Goal: Information Seeking & Learning: Learn about a topic

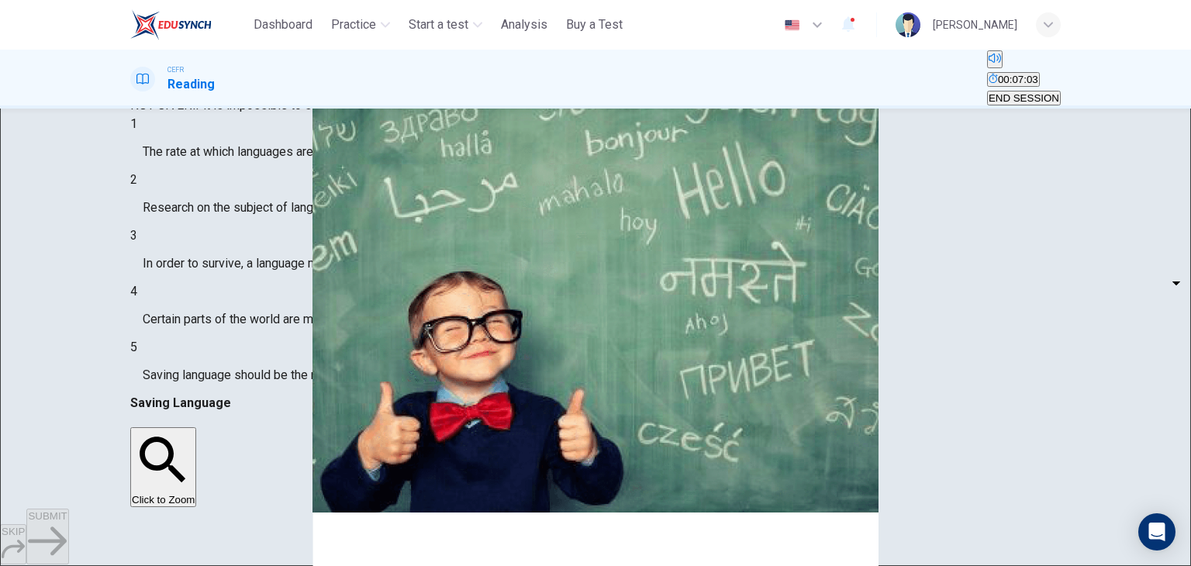
scroll to position [196, 0]
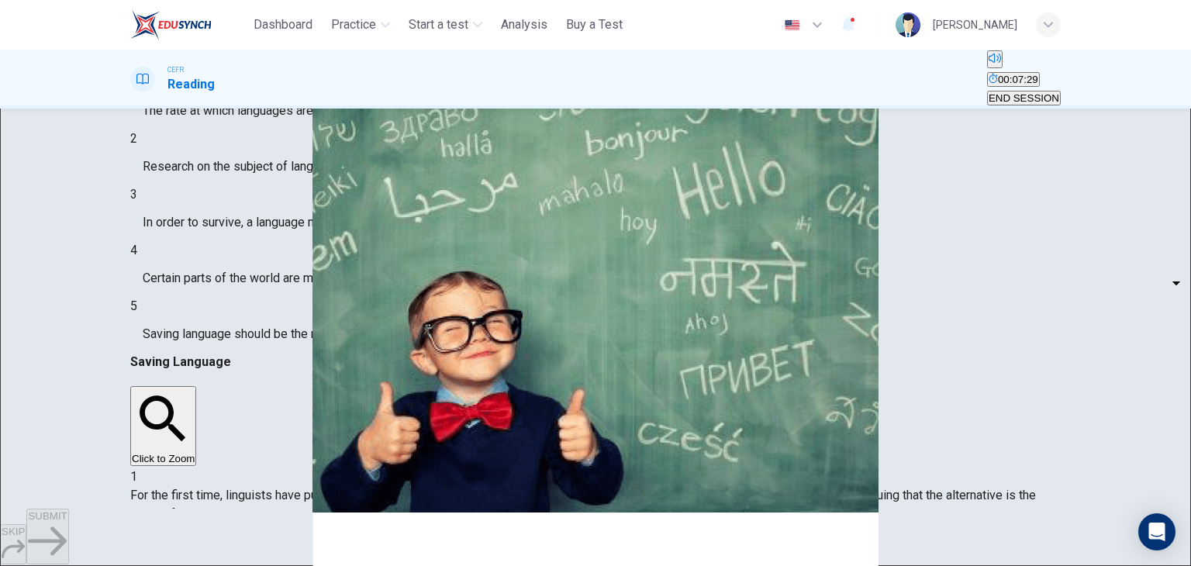
click at [248, 254] on body "This site uses cookies, as explained in our Privacy Policy . If you agree to th…" at bounding box center [595, 283] width 1191 height 566
click at [245, 565] on li "YES" at bounding box center [595, 575] width 1191 height 19
type input "***"
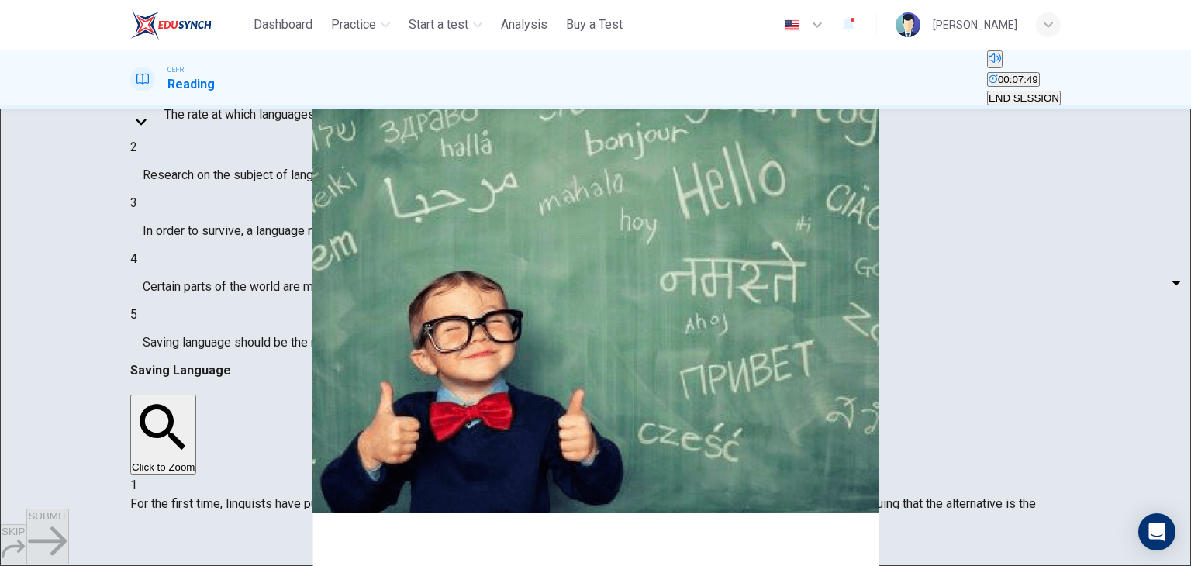
scroll to position [401, 0]
click at [260, 298] on body "This site uses cookies, as explained in our Privacy Policy . If you agree to th…" at bounding box center [595, 283] width 1191 height 566
type input "**"
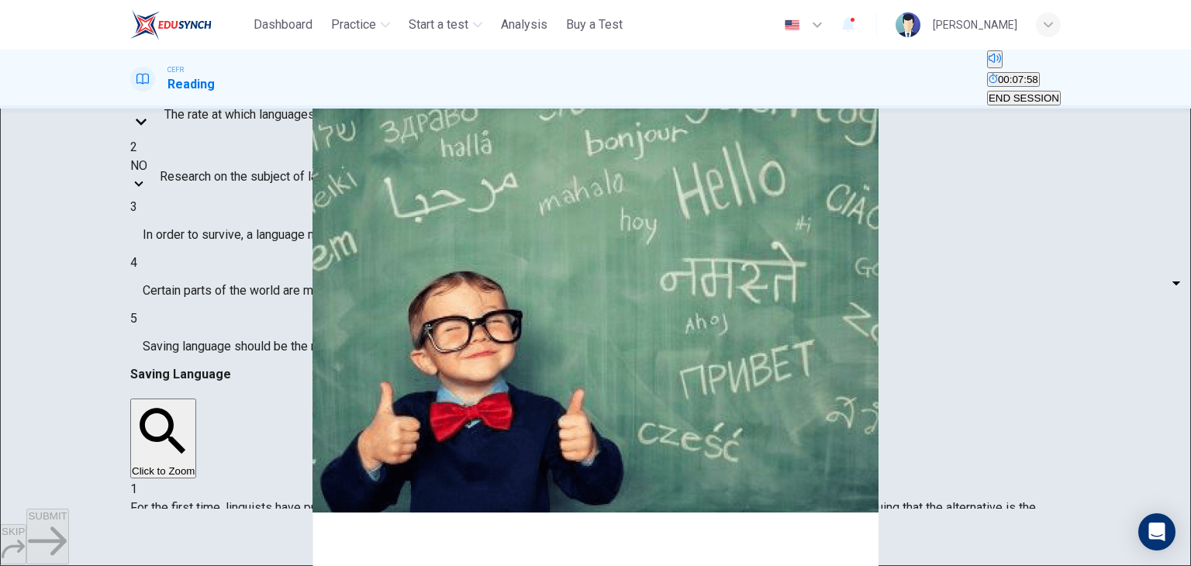
click at [267, 350] on body "This site uses cookies, as explained in our Privacy Policy . If you agree to th…" at bounding box center [595, 283] width 1191 height 566
click at [253, 565] on li "YES" at bounding box center [595, 575] width 1191 height 19
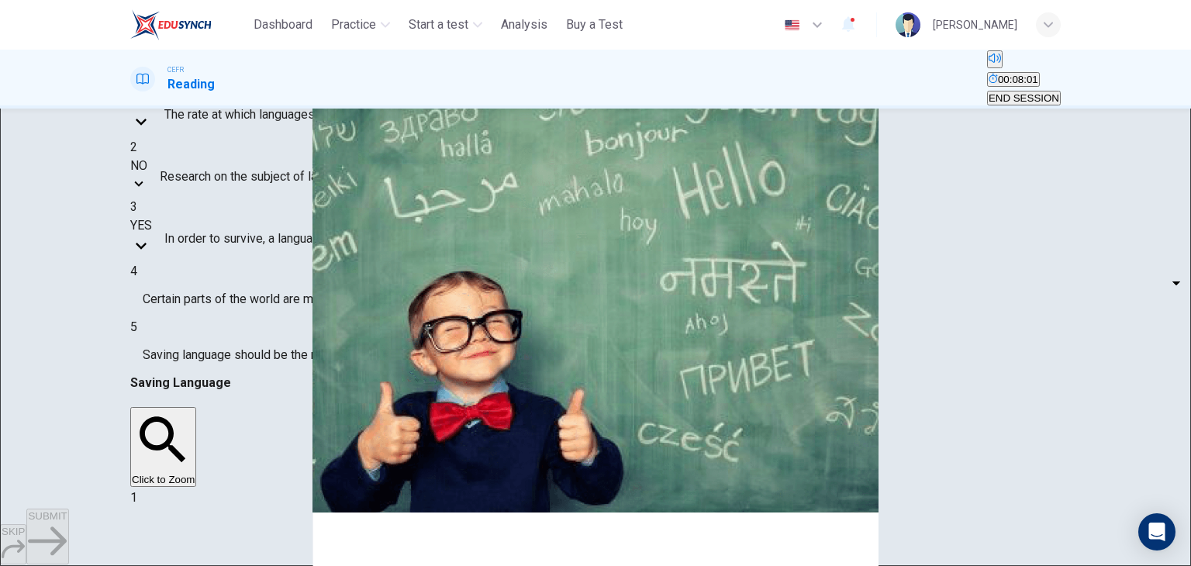
click at [257, 344] on body "This site uses cookies, as explained in our Privacy Policy . If you agree to th…" at bounding box center [595, 283] width 1191 height 566
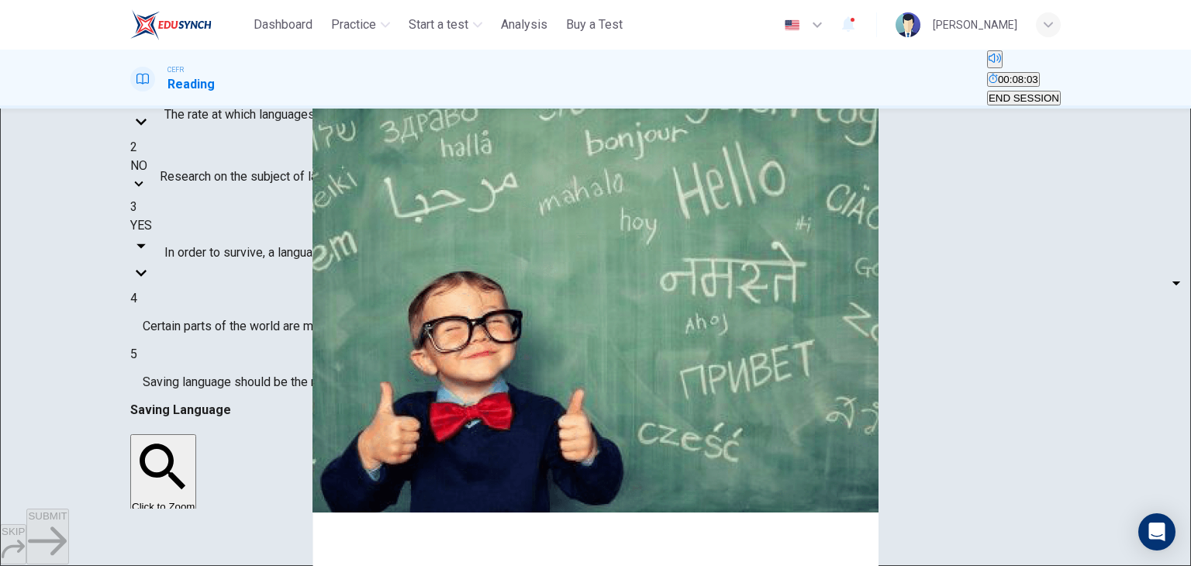
type input "*********"
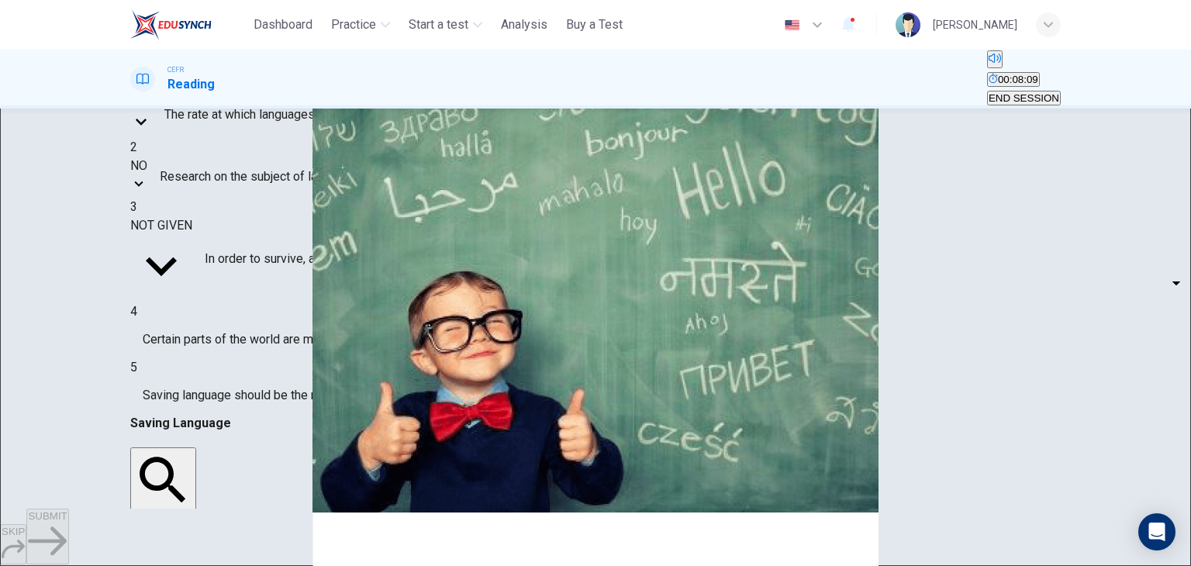
click at [243, 386] on body "This site uses cookies, as explained in our Privacy Policy . If you agree to th…" at bounding box center [595, 283] width 1191 height 566
click at [220, 565] on li "YES" at bounding box center [595, 575] width 1191 height 19
type input "***"
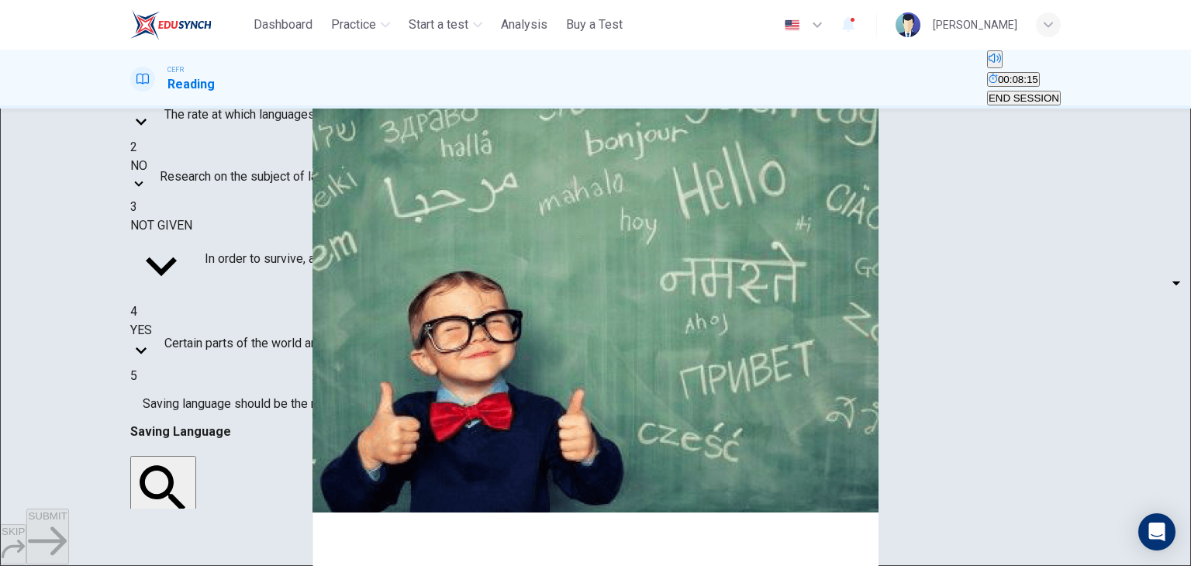
scroll to position [19, 0]
click at [256, 429] on body "This site uses cookies, as explained in our Privacy Policy . If you agree to th…" at bounding box center [595, 283] width 1191 height 566
type input "*********"
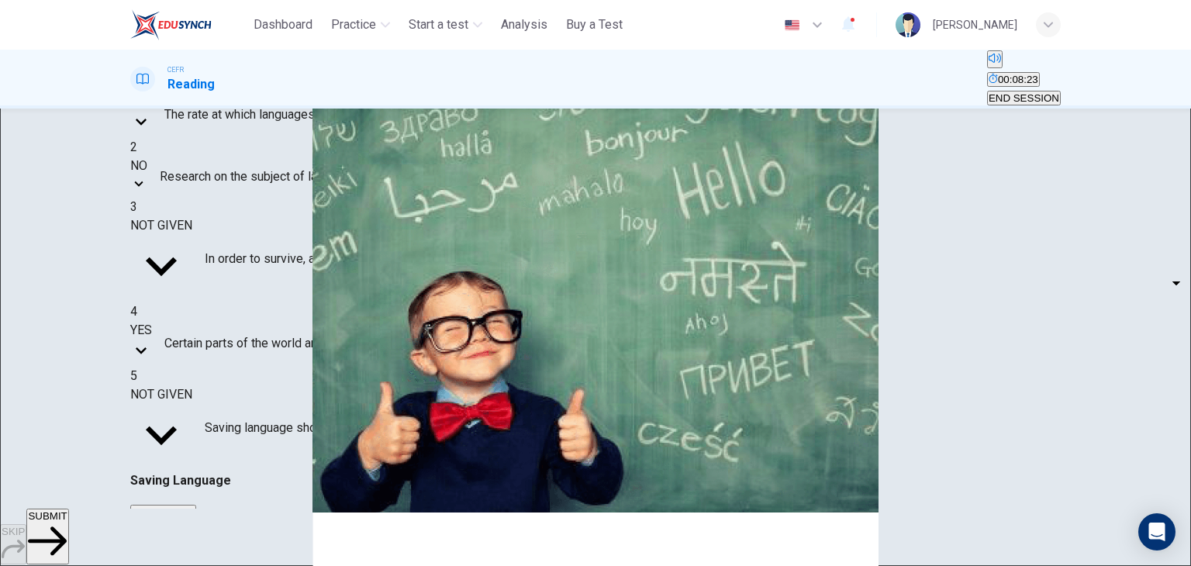
click at [67, 522] on span "SUBMIT" at bounding box center [47, 516] width 39 height 12
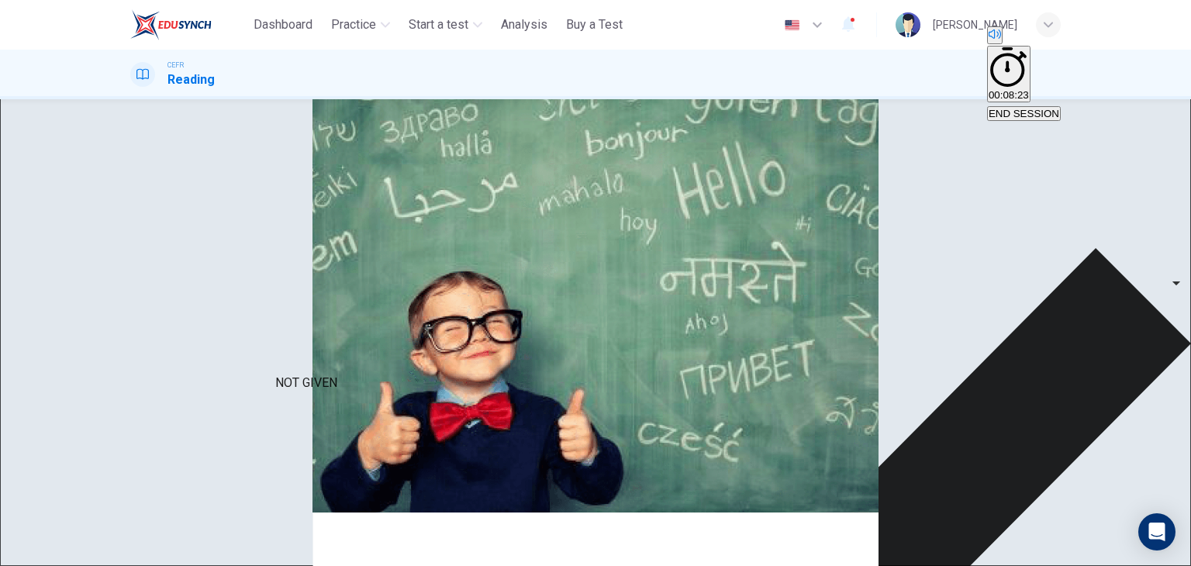
click at [152, 330] on div "YES" at bounding box center [141, 321] width 22 height 19
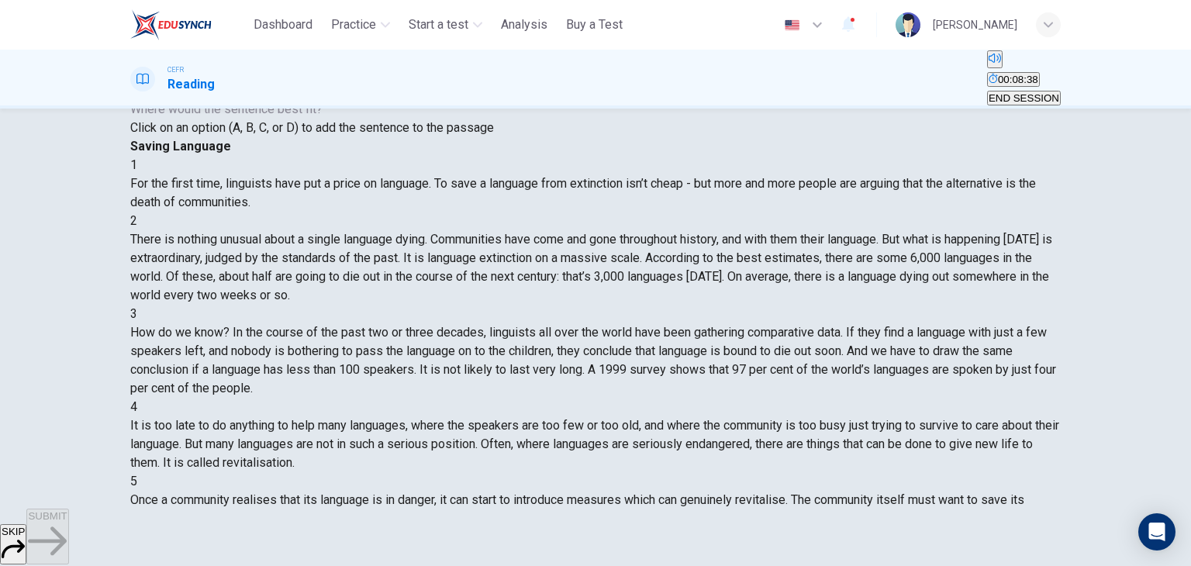
scroll to position [196, 0]
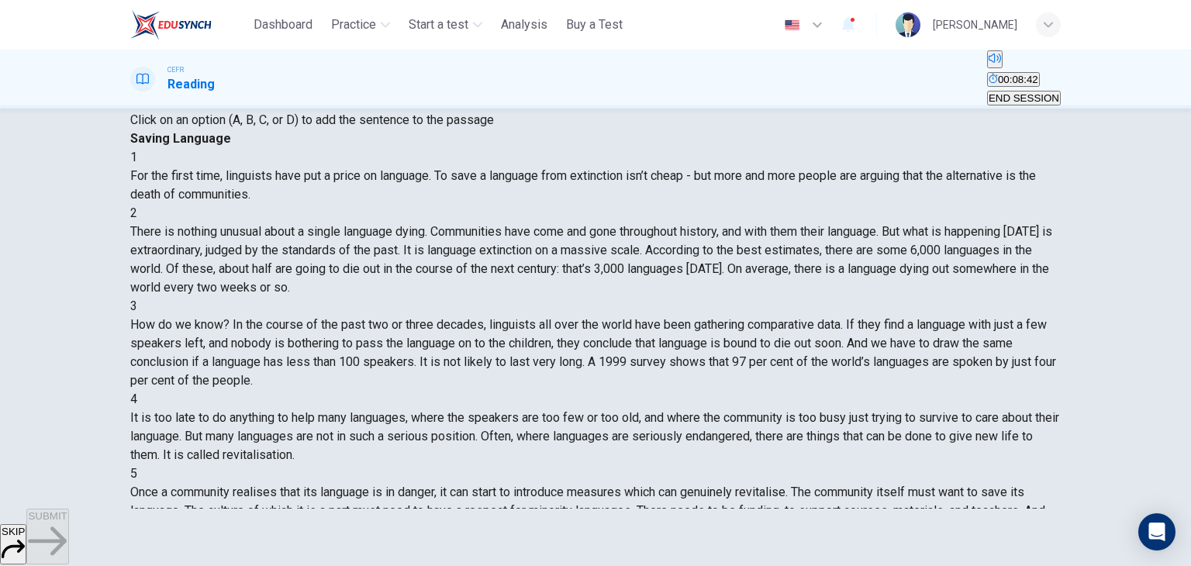
click at [442, 127] on span "Click on an option (A, B, C, or D) to add the sentence to the passage" at bounding box center [312, 119] width 364 height 15
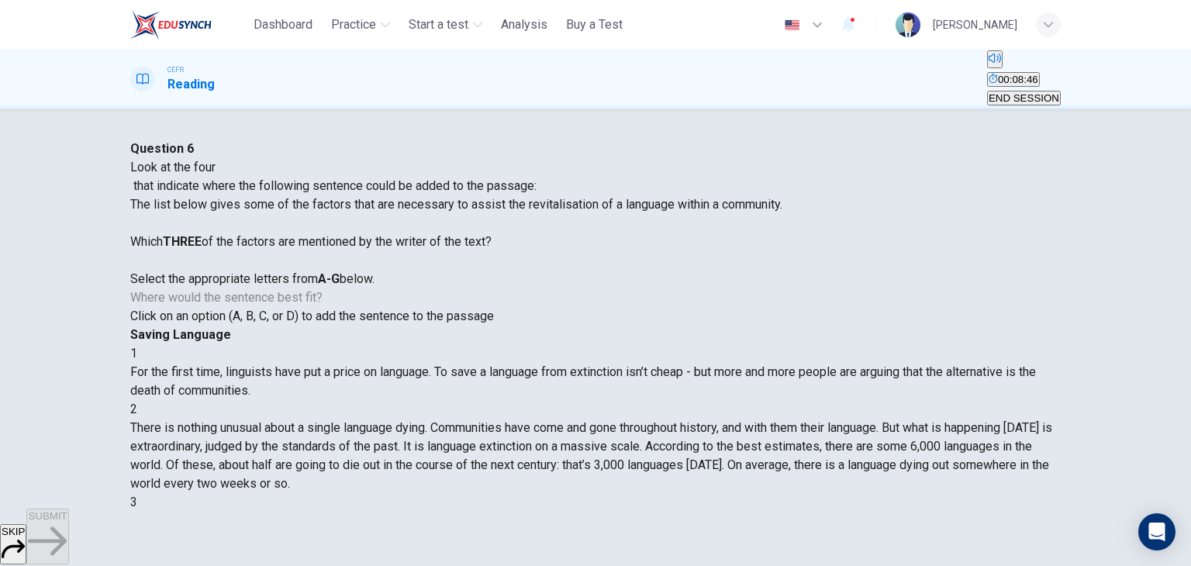
scroll to position [0, 0]
click at [264, 177] on div at bounding box center [456, 177] width 652 height 0
click at [625, 400] on div "2" at bounding box center [595, 409] width 930 height 19
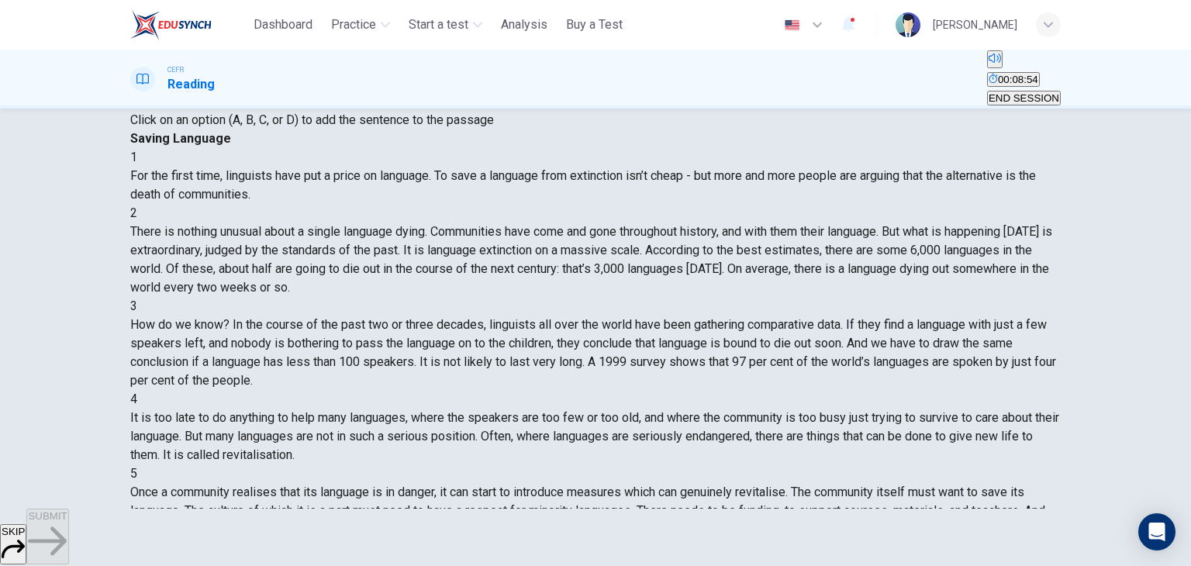
click at [419, 127] on span "Click on an option (A, B, C, or D) to add the sentence to the passage" at bounding box center [312, 119] width 364 height 15
click at [319, 90] on span "The list below gives some of the factors that are necessary to assist the revit…" at bounding box center [456, 45] width 652 height 89
click at [25, 529] on span "SKIP" at bounding box center [13, 532] width 23 height 12
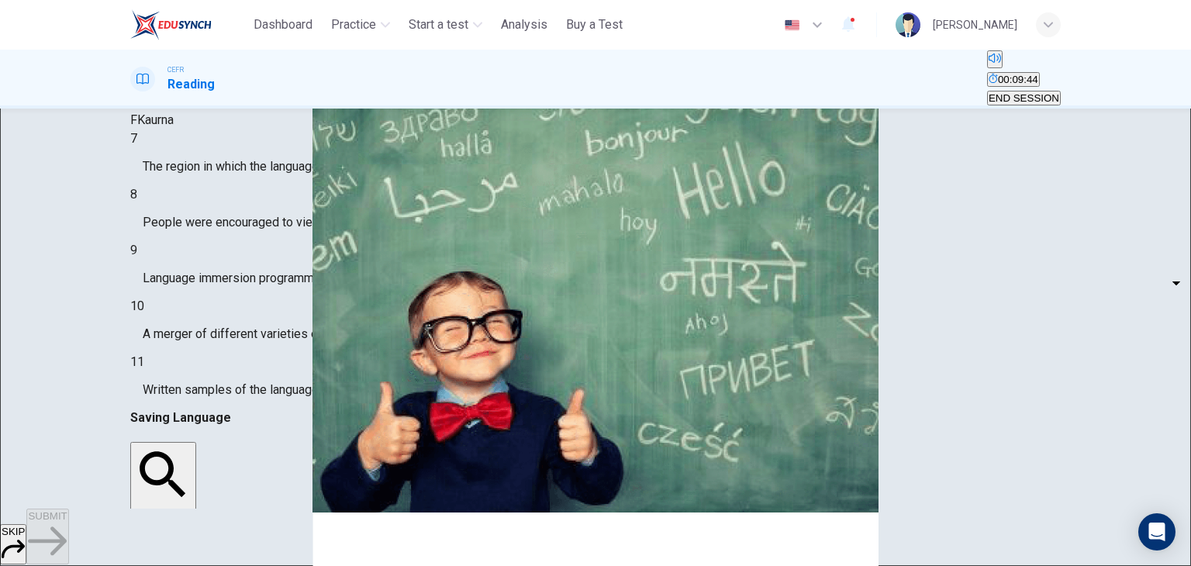
scroll to position [112, 0]
click at [256, 435] on body "This site uses cookies, as explained in our Privacy Policy . If you agree to th…" at bounding box center [595, 283] width 1191 height 566
type input "*"
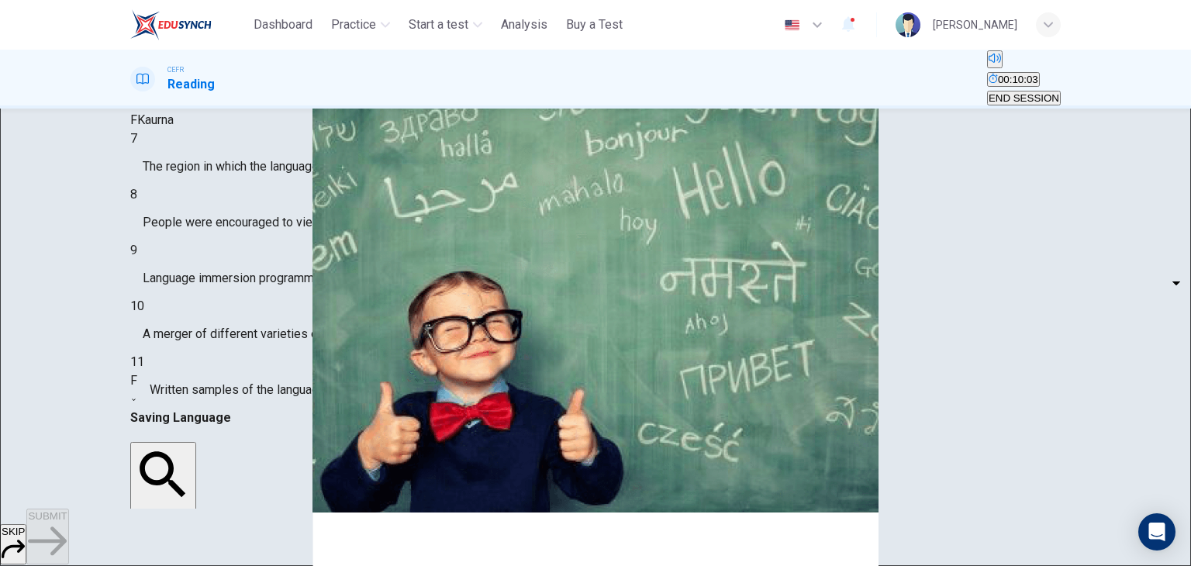
click at [229, 345] on body "This site uses cookies, as explained in our Privacy Policy . If you agree to th…" at bounding box center [595, 283] width 1191 height 566
type input "*"
click at [221, 376] on body "This site uses cookies, as explained in our Privacy Policy . If you agree to th…" at bounding box center [595, 283] width 1191 height 566
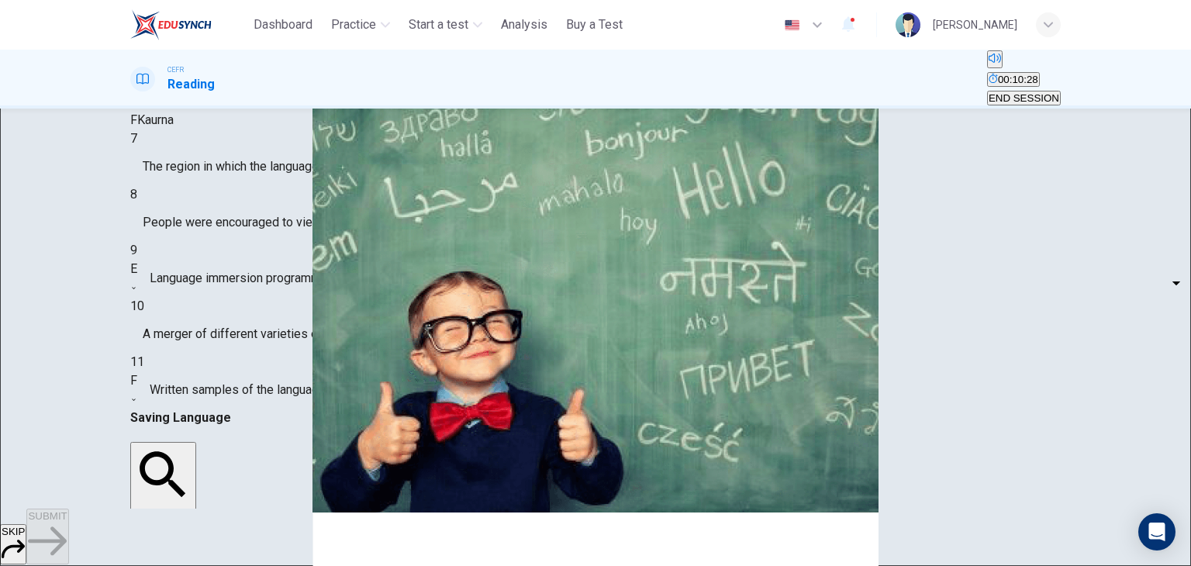
type input "*"
click at [241, 256] on body "This site uses cookies, as explained in our Privacy Policy . If you agree to th…" at bounding box center [595, 283] width 1191 height 566
click at [259, 565] on div at bounding box center [595, 566] width 1191 height 0
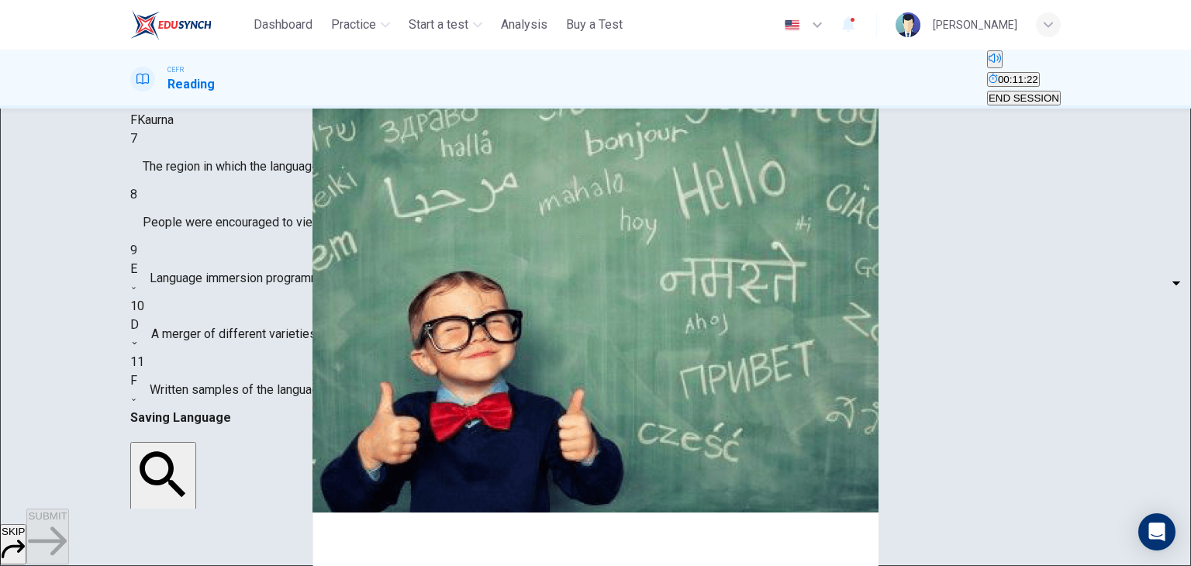
scroll to position [46, 0]
click at [251, 308] on body "This site uses cookies, as explained in our Privacy Policy . If you agree to th…" at bounding box center [595, 283] width 1191 height 566
click at [216, 565] on li "A" at bounding box center [595, 575] width 1191 height 19
type input "*"
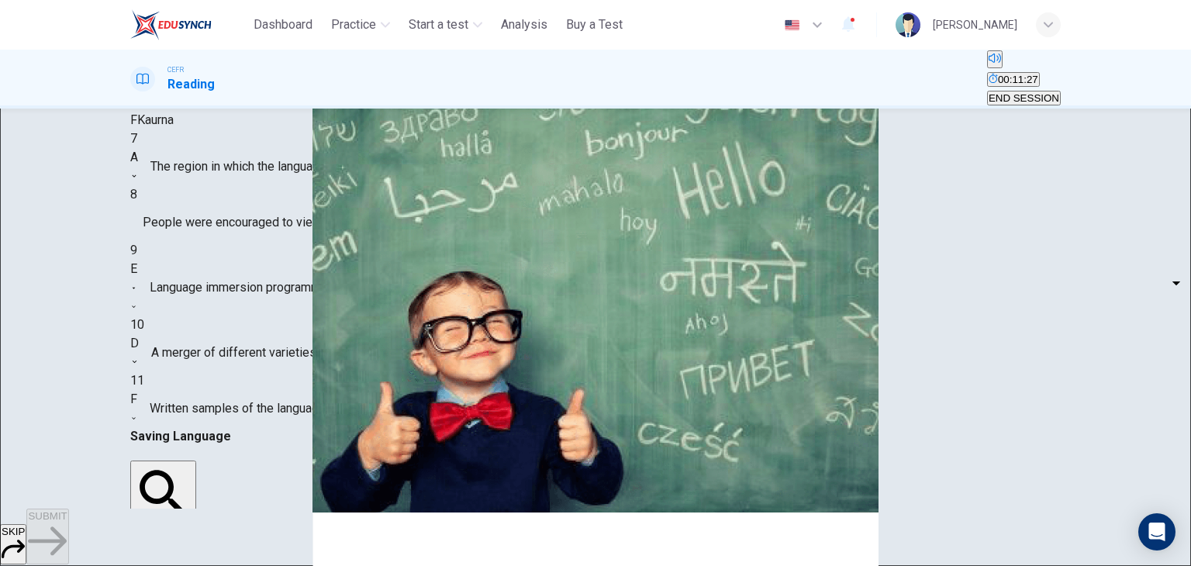
click at [265, 405] on body "This site uses cookies, as explained in our Privacy Policy . If you agree to th…" at bounding box center [595, 283] width 1191 height 566
type input "*"
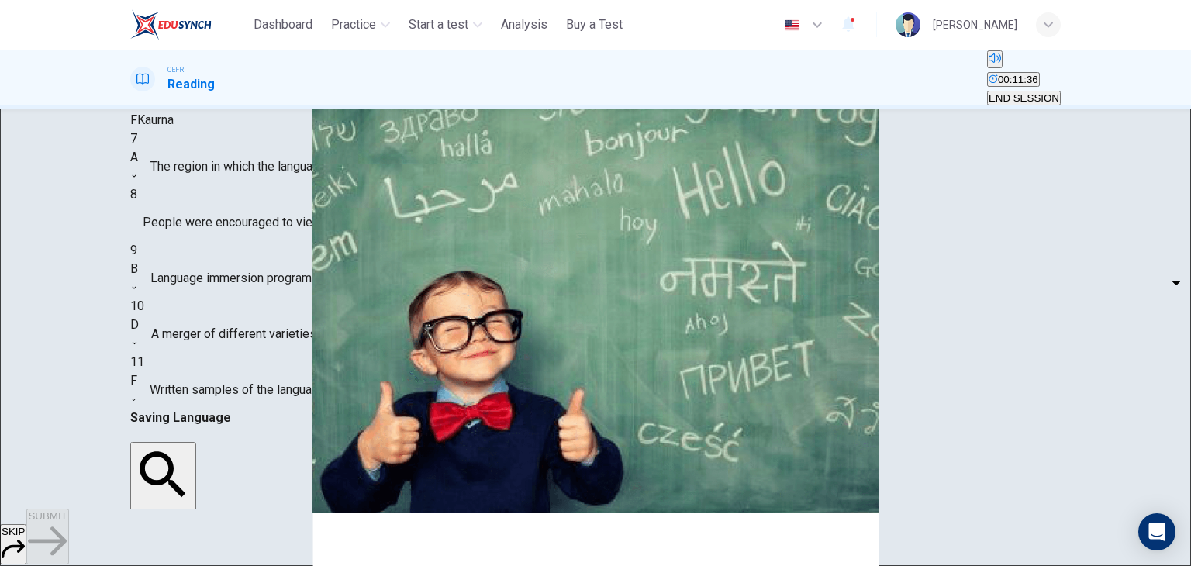
scroll to position [1169, 0]
click at [248, 329] on body "This site uses cookies, as explained in our Privacy Policy . If you agree to th…" at bounding box center [595, 283] width 1191 height 566
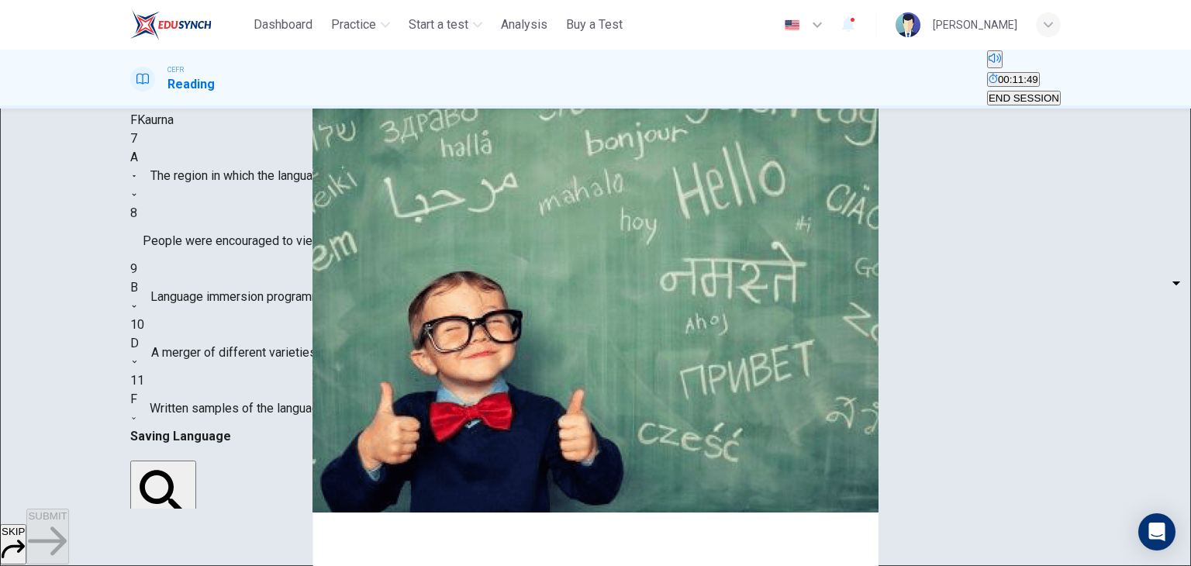
type input "*"
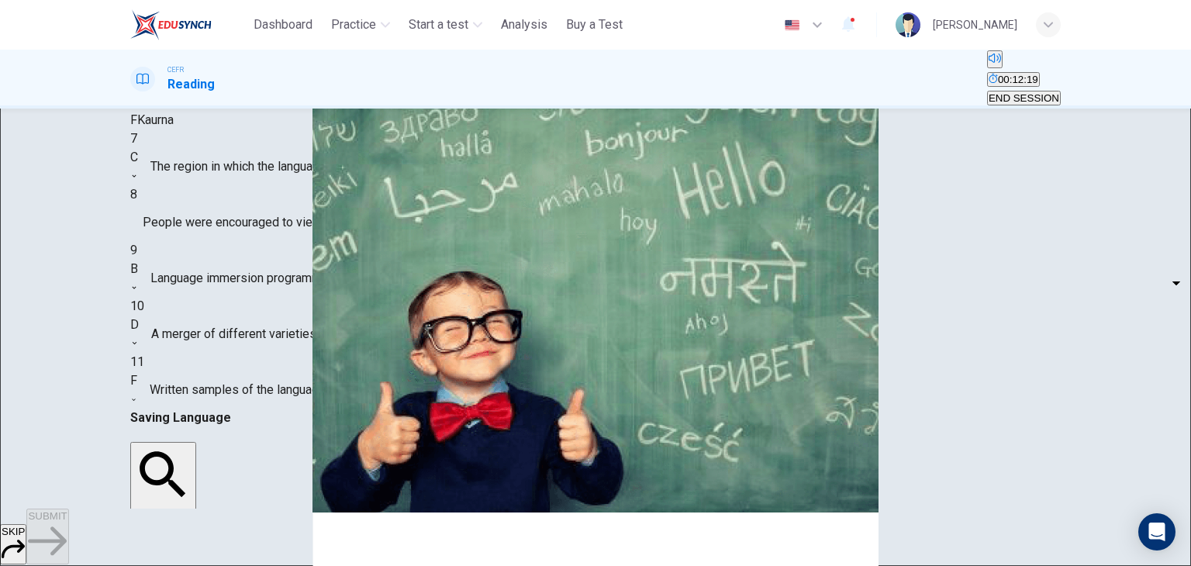
scroll to position [1712, 0]
click at [226, 343] on body "This site uses cookies, as explained in our Privacy Policy . If you agree to th…" at bounding box center [595, 283] width 1191 height 566
type input "*"
click at [67, 522] on span "SUBMIT" at bounding box center [47, 516] width 39 height 12
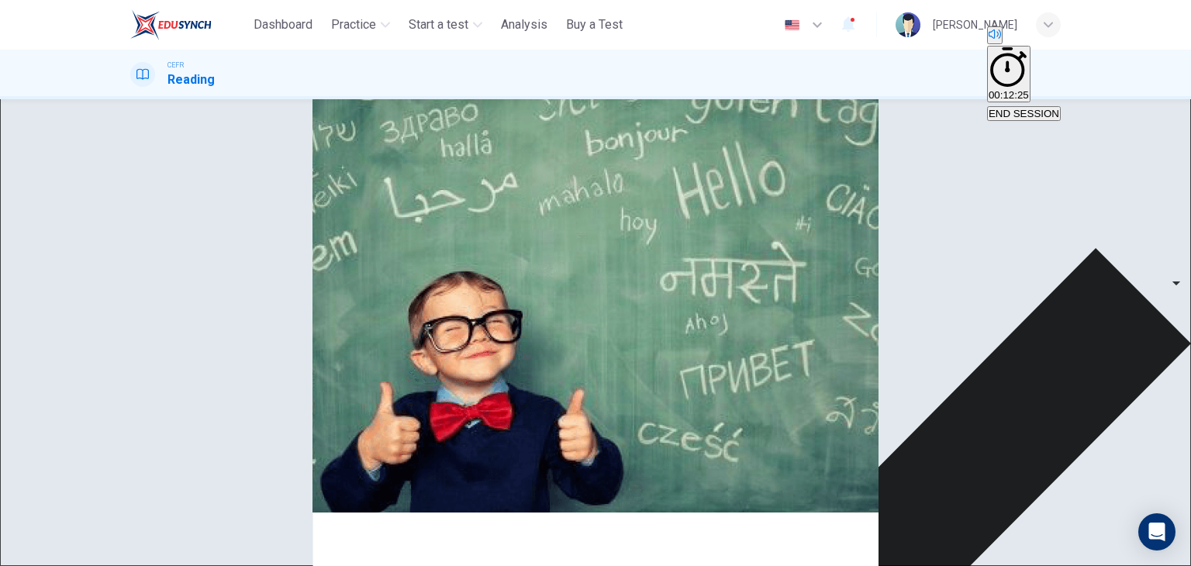
scroll to position [112, 0]
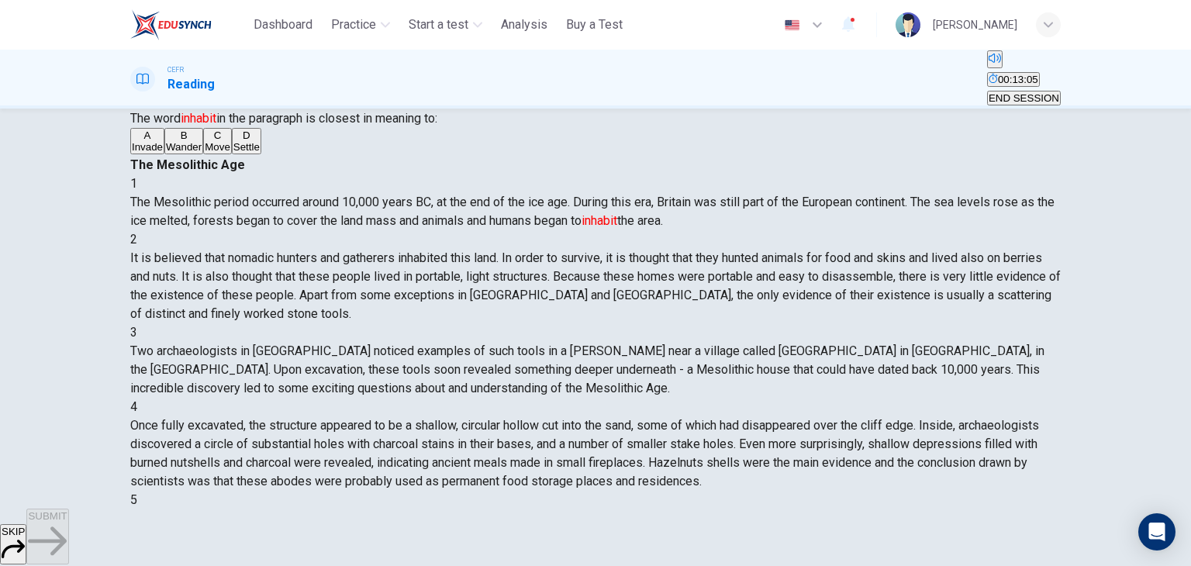
scroll to position [43, 0]
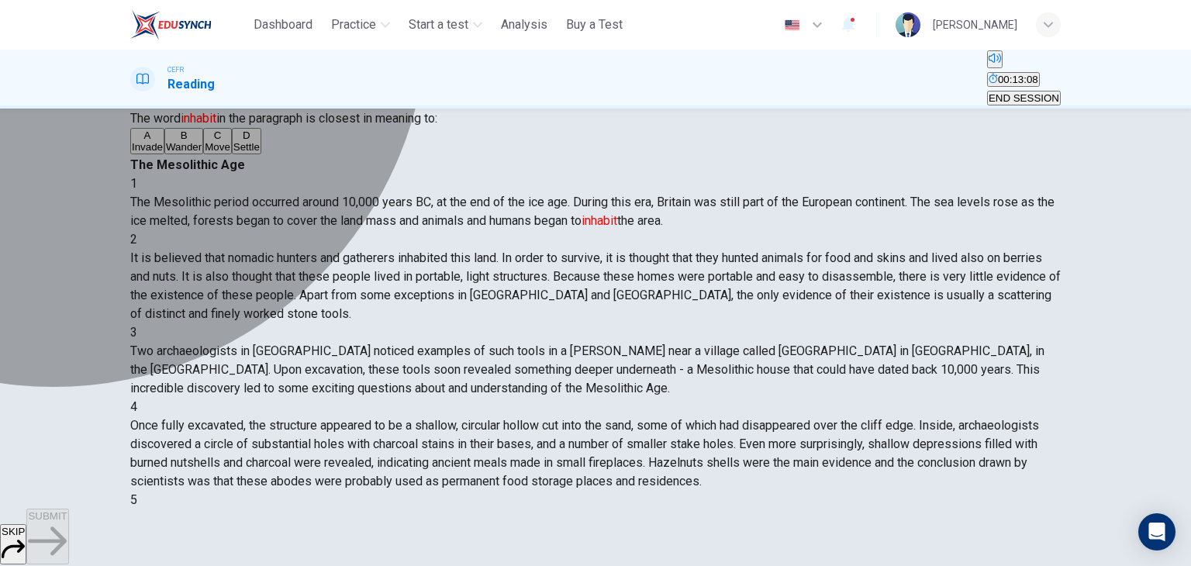
click at [233, 153] on span "Settle" at bounding box center [246, 147] width 26 height 12
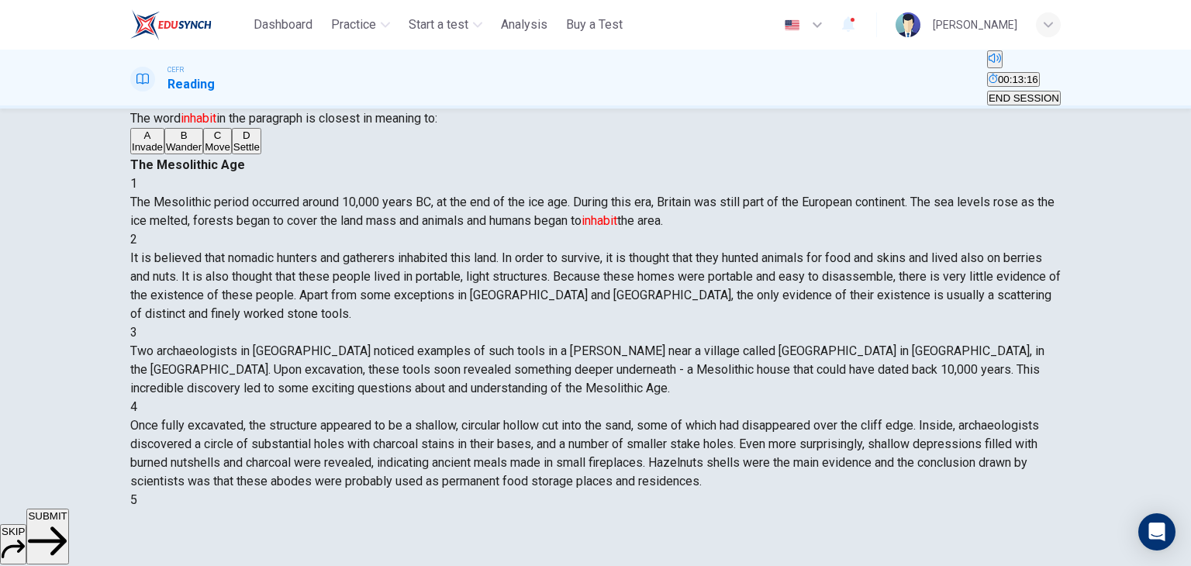
click at [68, 547] on button "SUBMIT" at bounding box center [47, 537] width 42 height 56
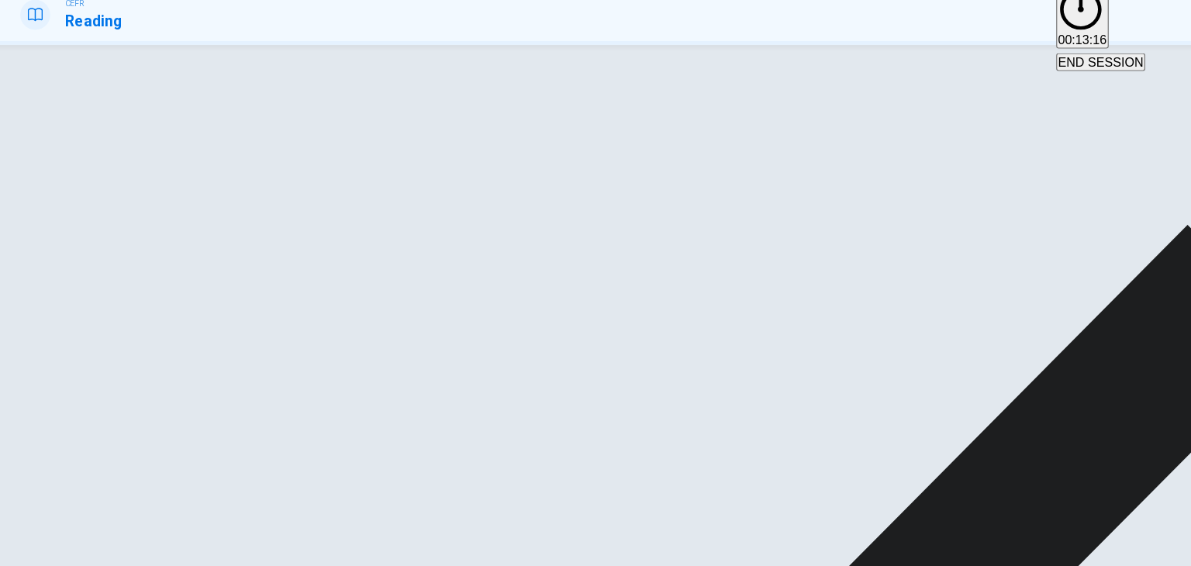
scroll to position [736, 0]
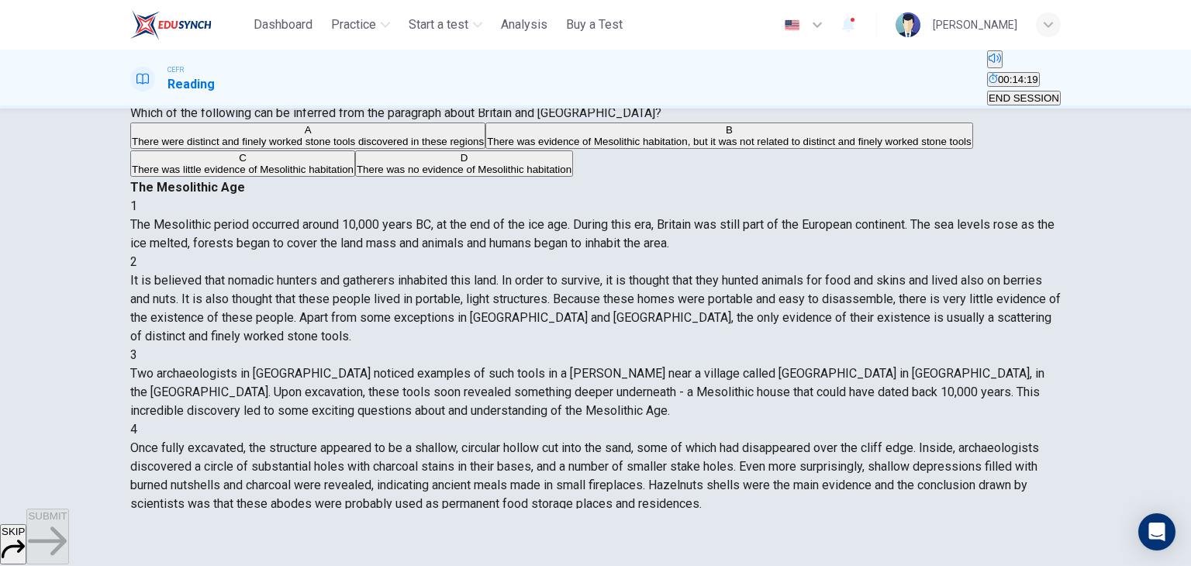
scroll to position [71, 0]
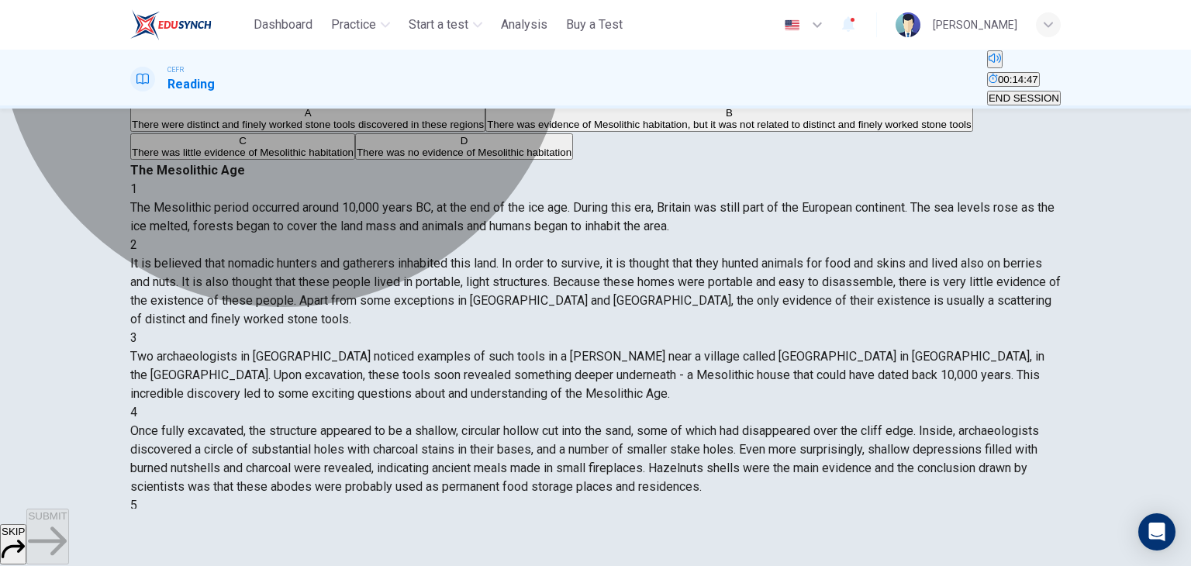
click at [353, 158] on span "There was little evidence of Mesolithic habitation" at bounding box center [243, 153] width 222 height 12
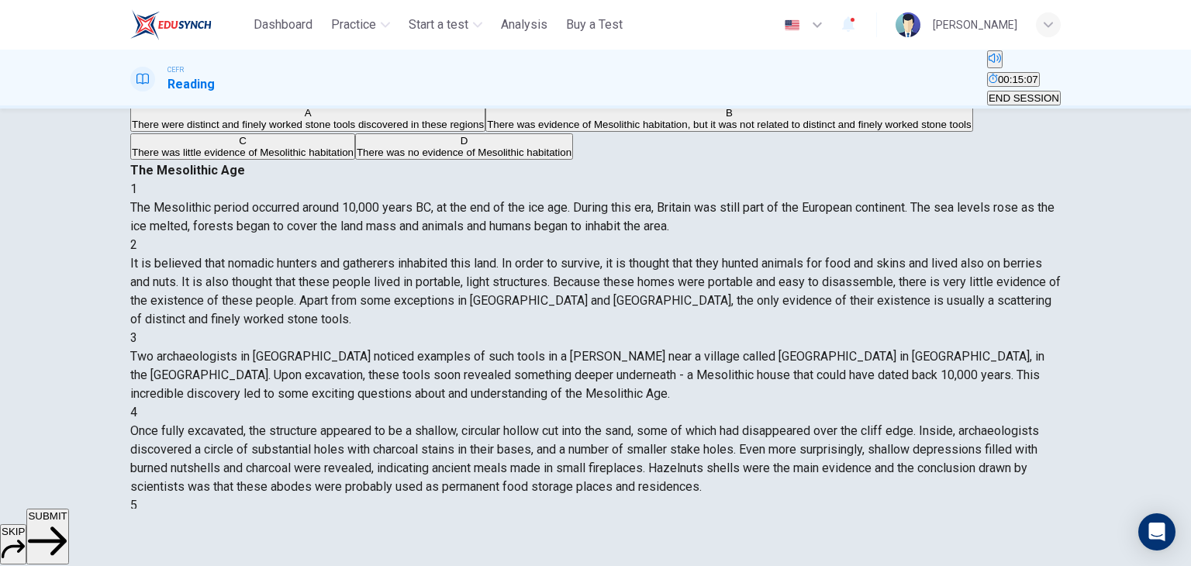
click at [68, 543] on button "SUBMIT" at bounding box center [47, 537] width 42 height 56
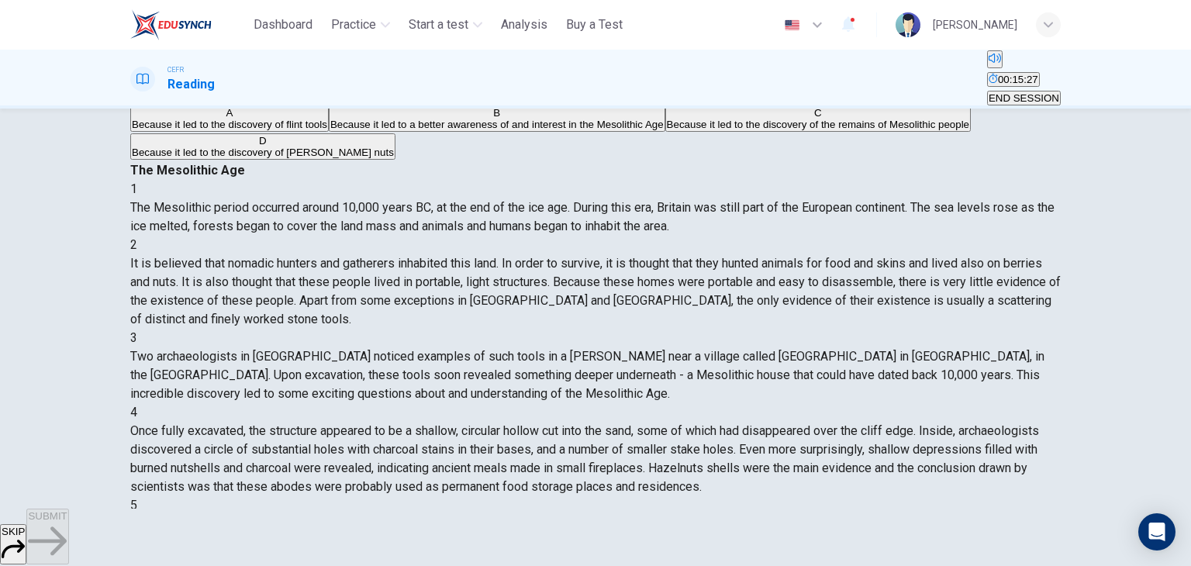
scroll to position [59, 0]
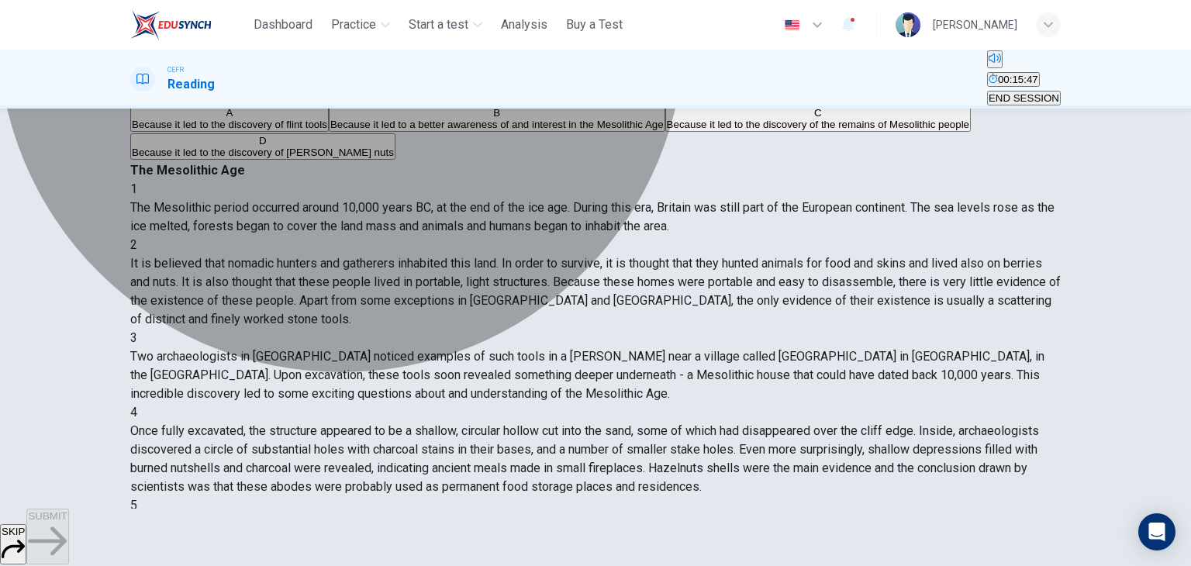
click at [665, 132] on button "C Because it led to the discovery of the remains of Mesolithic people" at bounding box center [817, 118] width 305 height 26
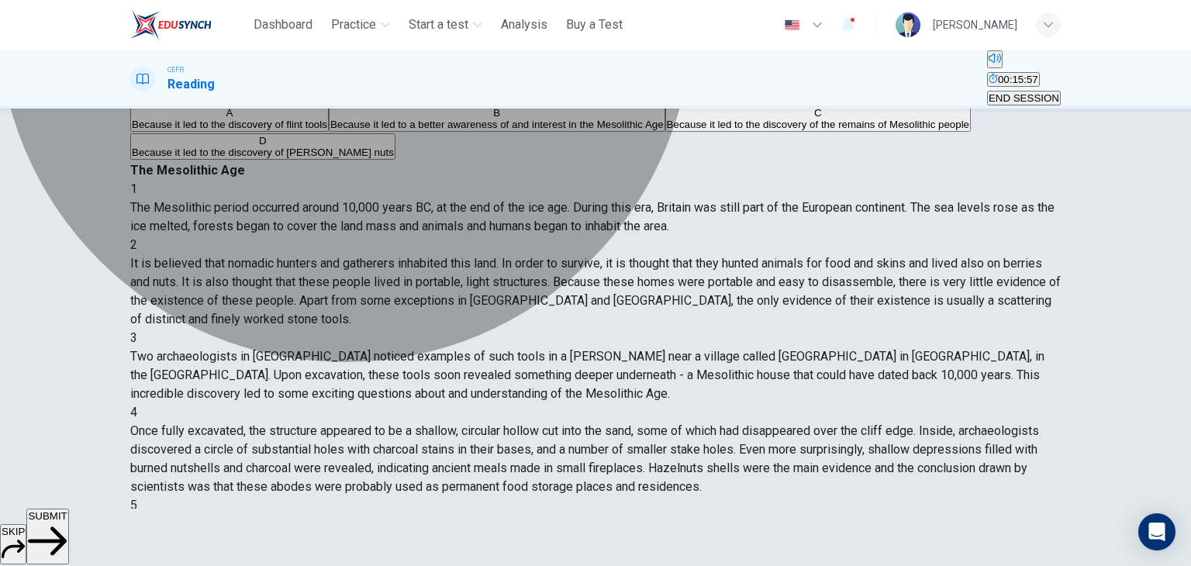
click at [497, 130] on span "Because it led to a better awareness of and interest in the Mesolithic Age" at bounding box center [496, 125] width 333 height 12
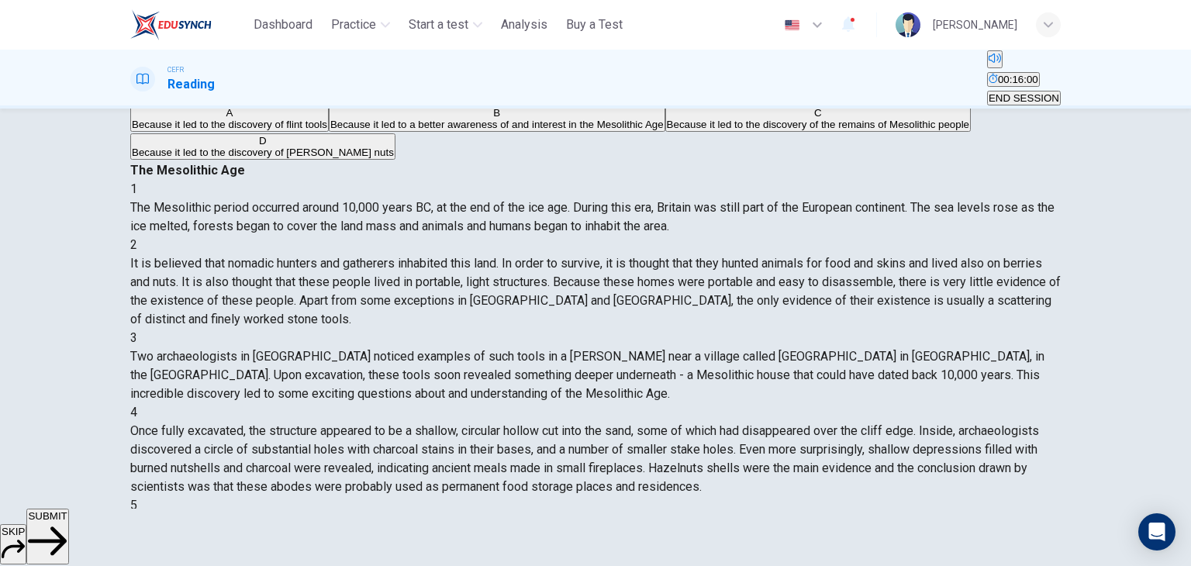
click at [67, 522] on span "SUBMIT" at bounding box center [47, 516] width 39 height 12
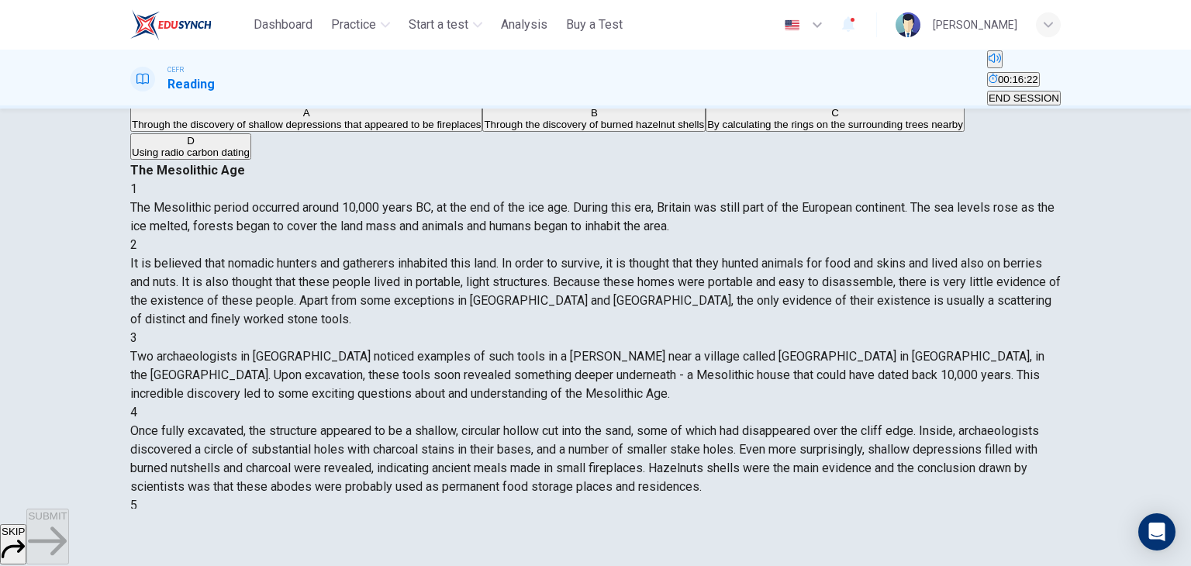
scroll to position [473, 0]
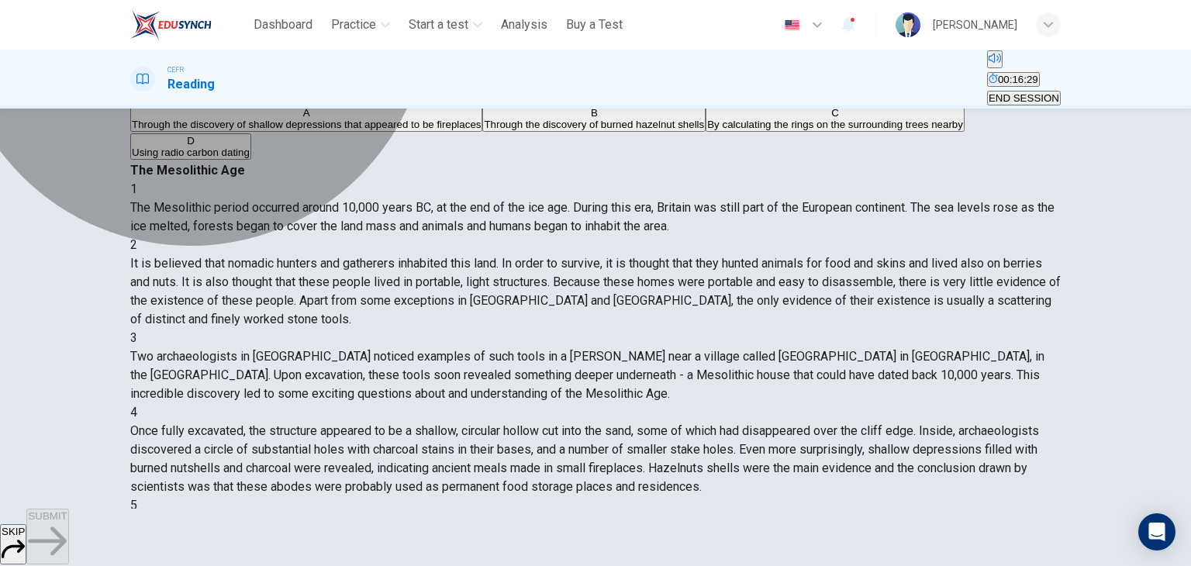
click at [251, 160] on button "D Using radio carbon dating" at bounding box center [190, 146] width 121 height 26
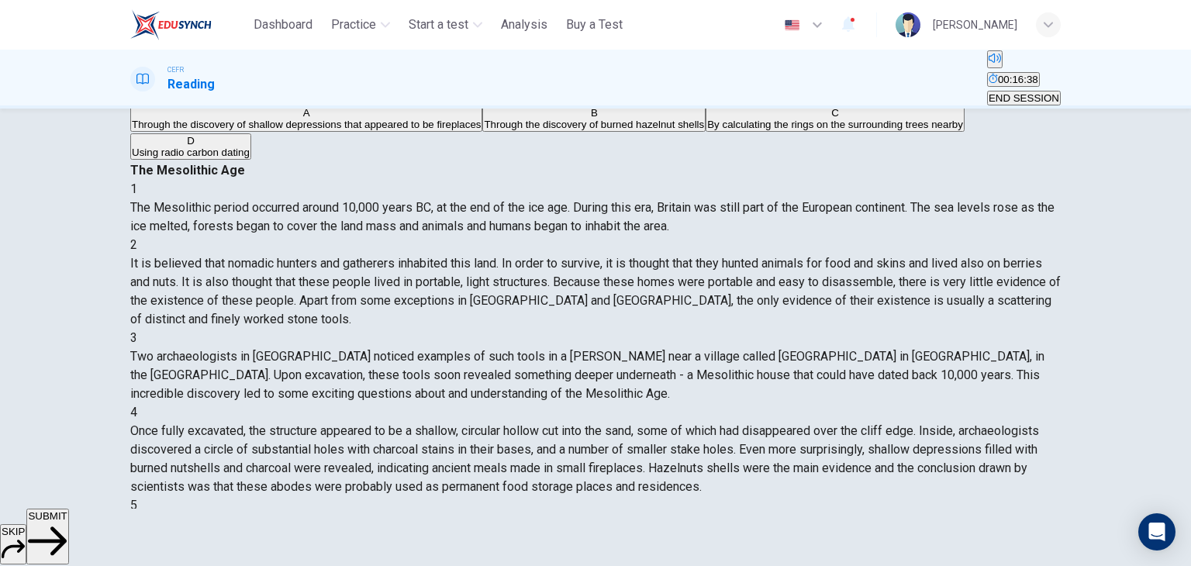
click at [67, 522] on span "SUBMIT" at bounding box center [47, 516] width 39 height 12
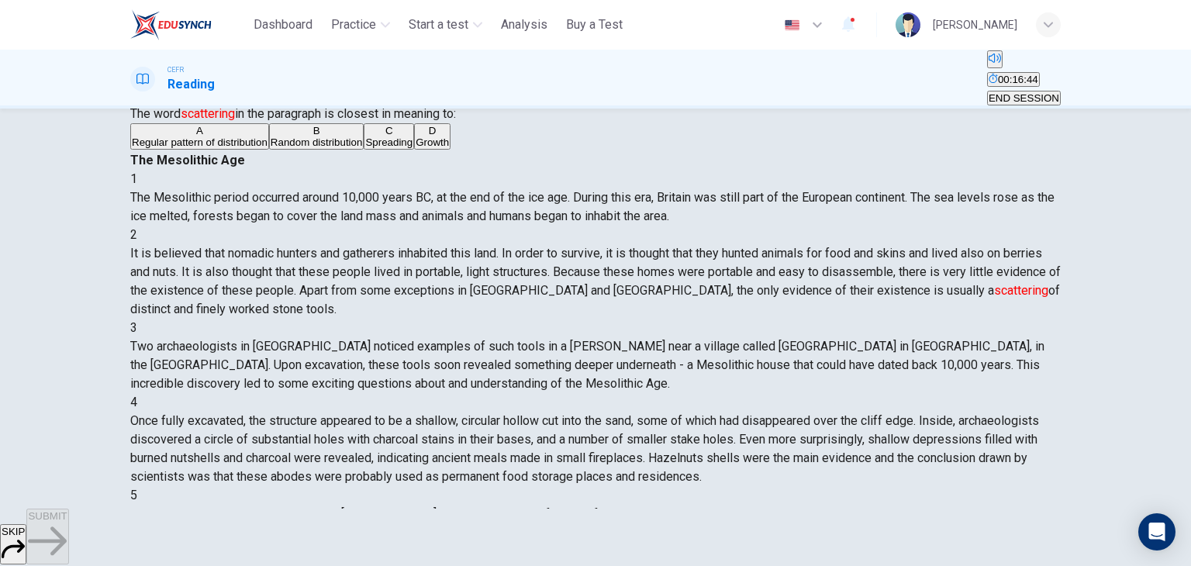
scroll to position [57, 0]
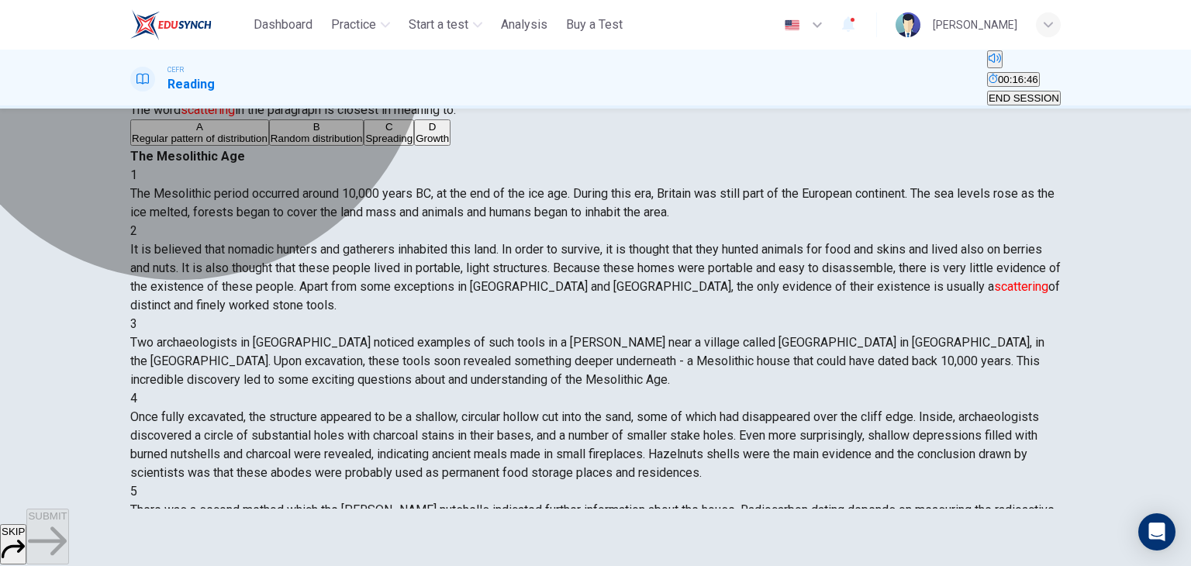
click at [364, 146] on button "C Spreading" at bounding box center [389, 132] width 50 height 26
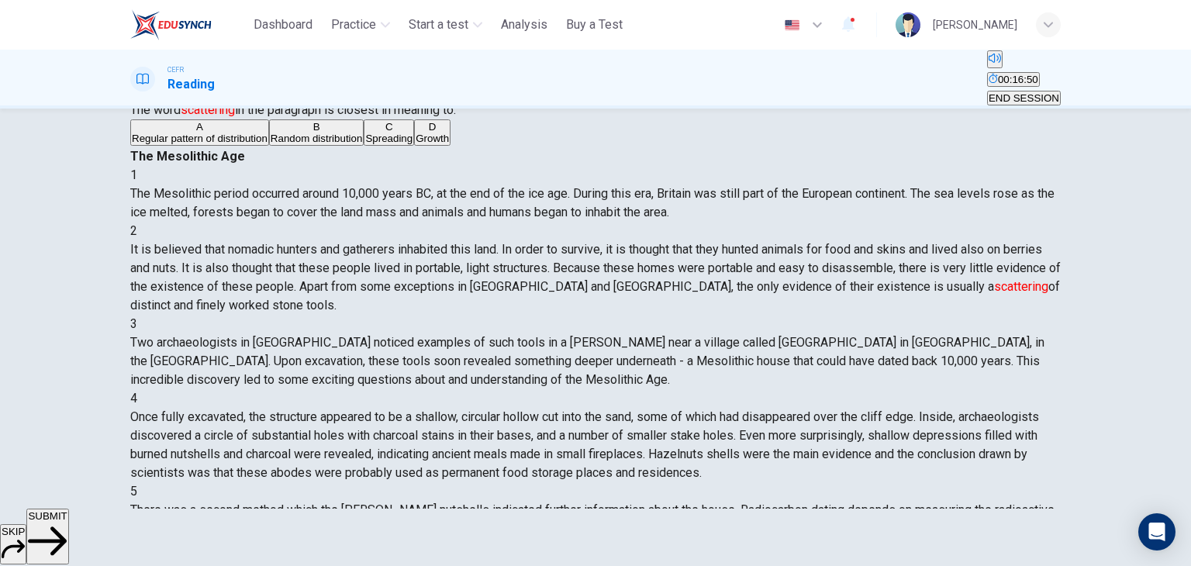
click at [68, 528] on button "SUBMIT" at bounding box center [47, 537] width 42 height 56
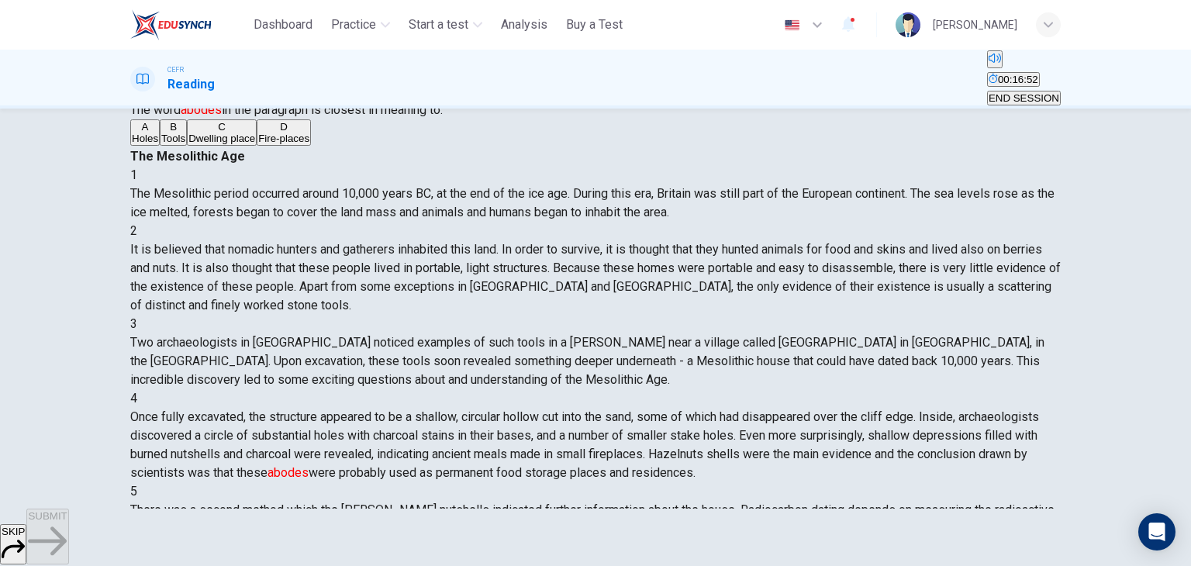
scroll to position [254, 0]
click at [160, 146] on button "A Holes" at bounding box center [144, 132] width 29 height 26
click at [68, 521] on button "SUBMIT" at bounding box center [47, 537] width 42 height 56
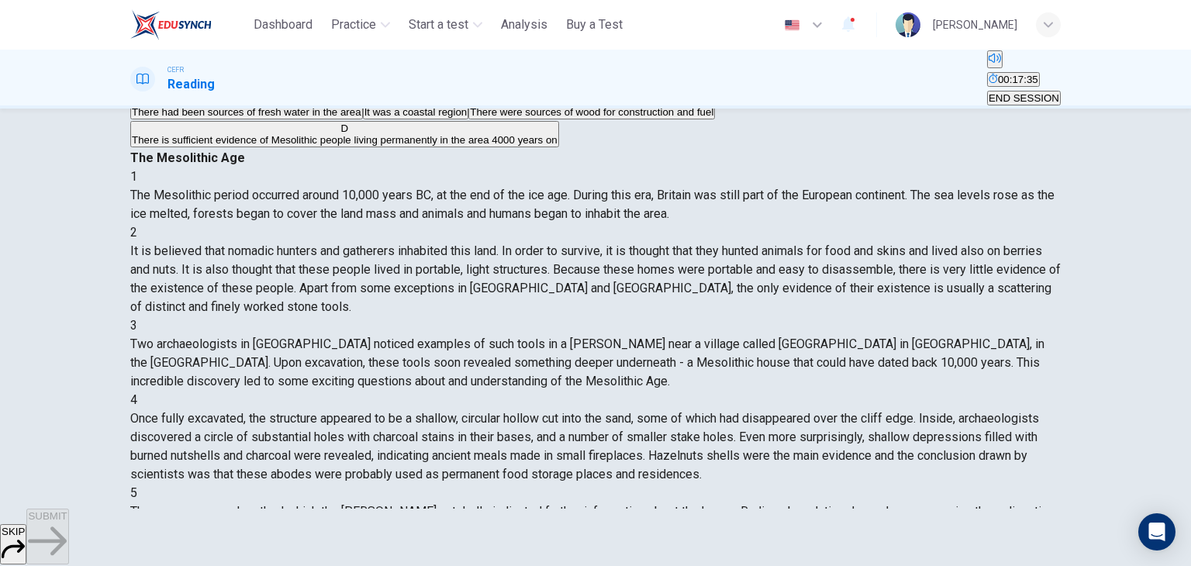
scroll to position [708, 0]
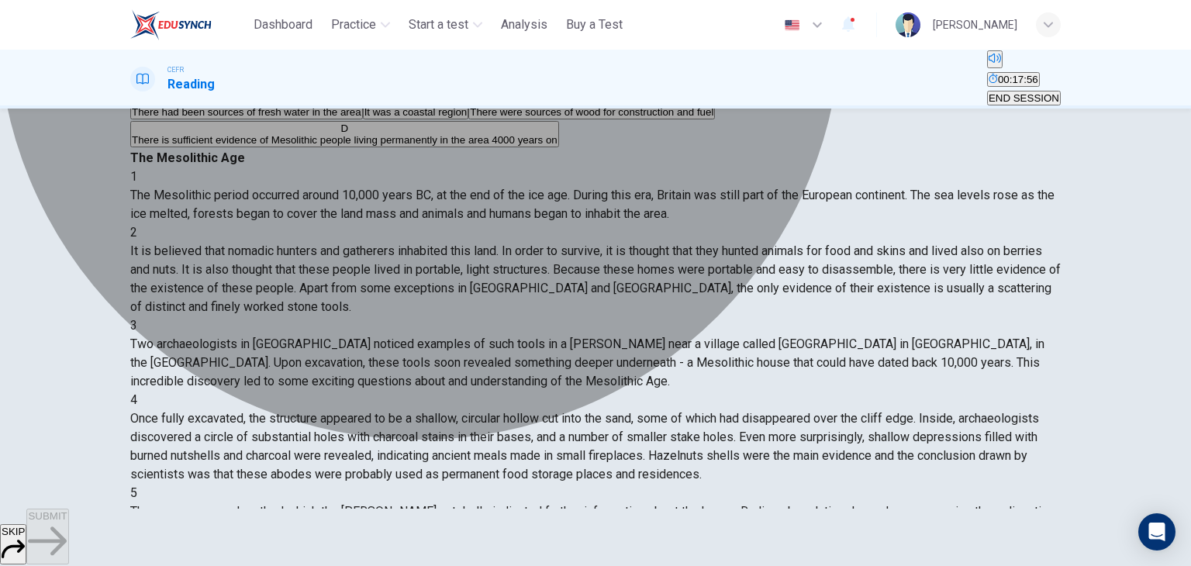
click at [557, 146] on span "There is sufficient evidence of Mesolithic people living permanently in the are…" at bounding box center [345, 140] width 426 height 12
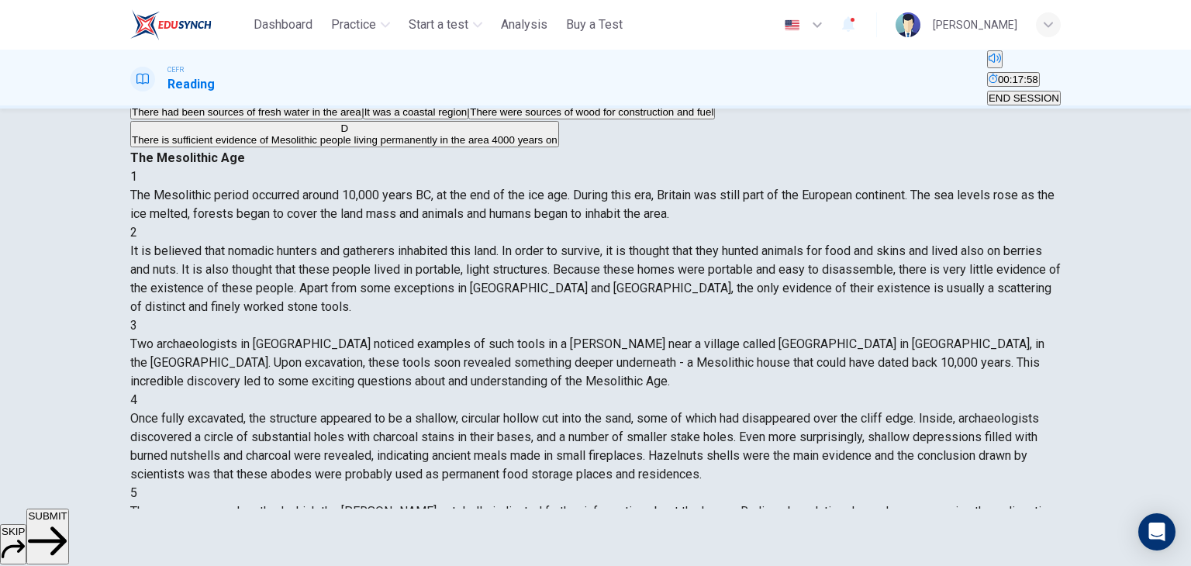
click at [67, 522] on span "SUBMIT" at bounding box center [47, 516] width 39 height 12
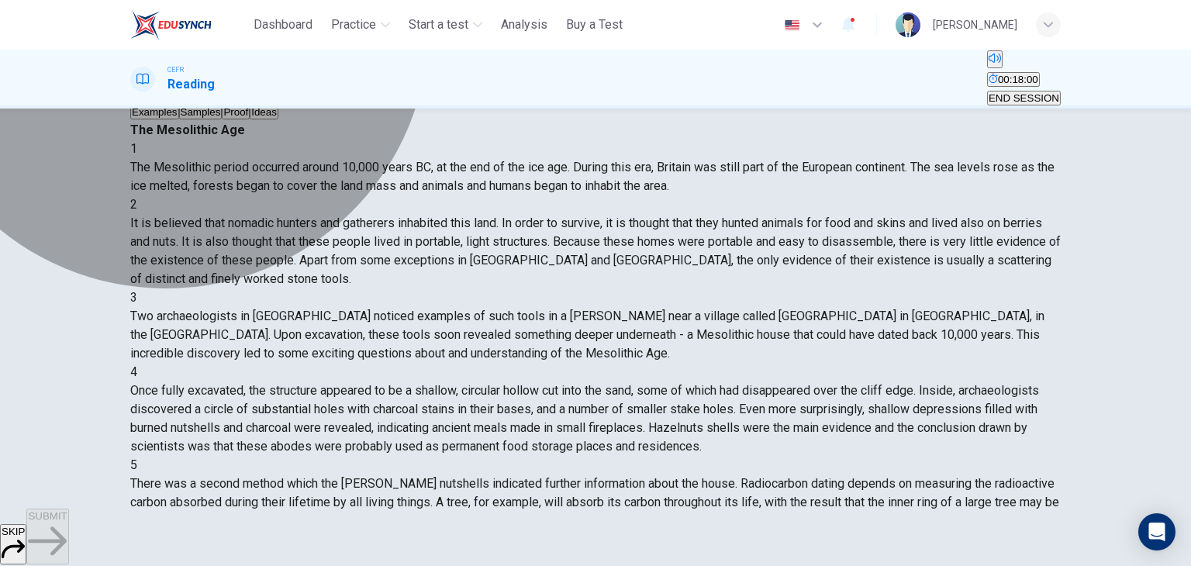
click at [250, 119] on button "C Proof" at bounding box center [236, 106] width 28 height 26
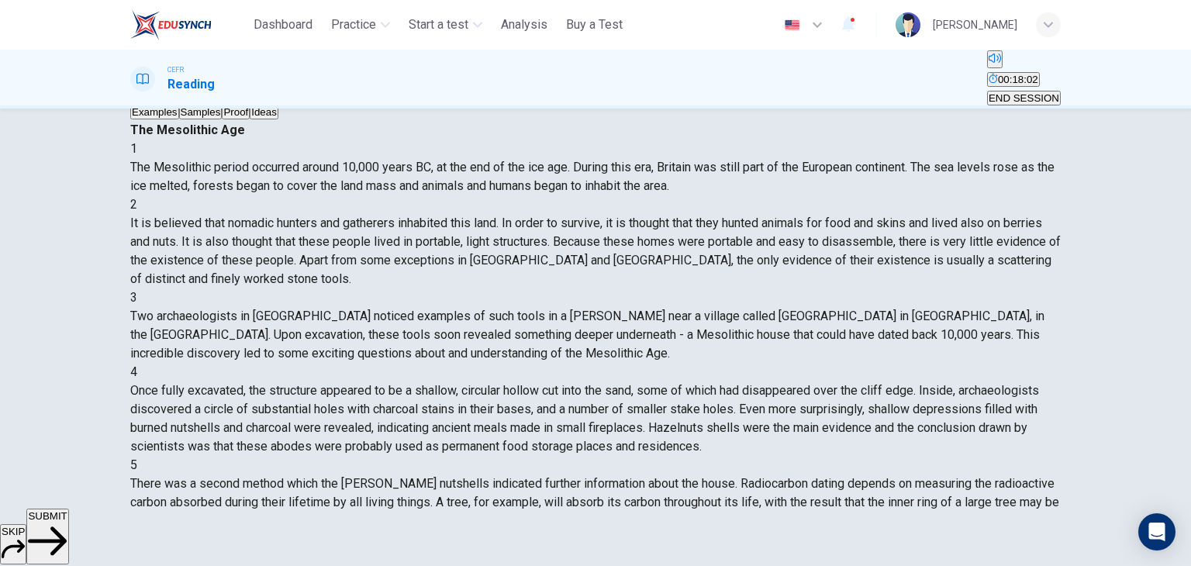
click at [67, 522] on span "SUBMIT" at bounding box center [47, 516] width 39 height 12
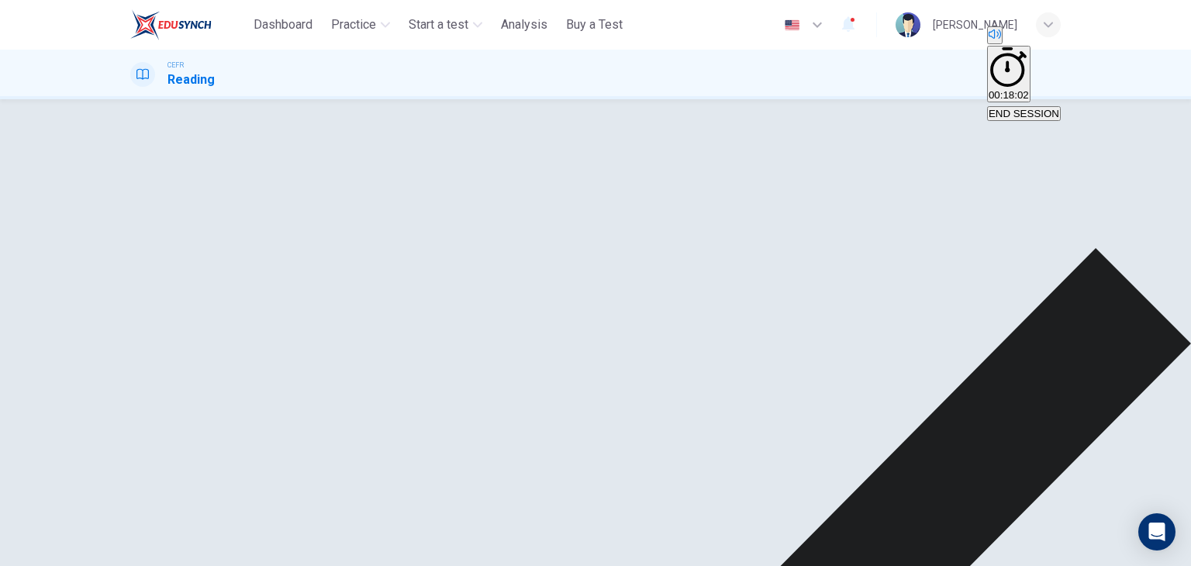
scroll to position [531, 0]
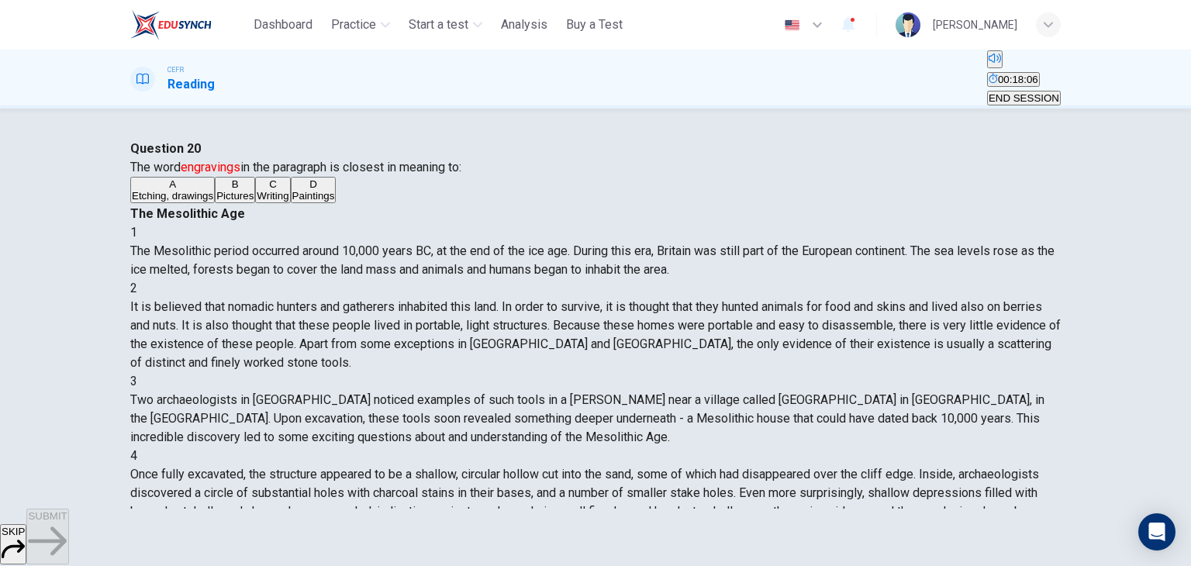
scroll to position [91, 0]
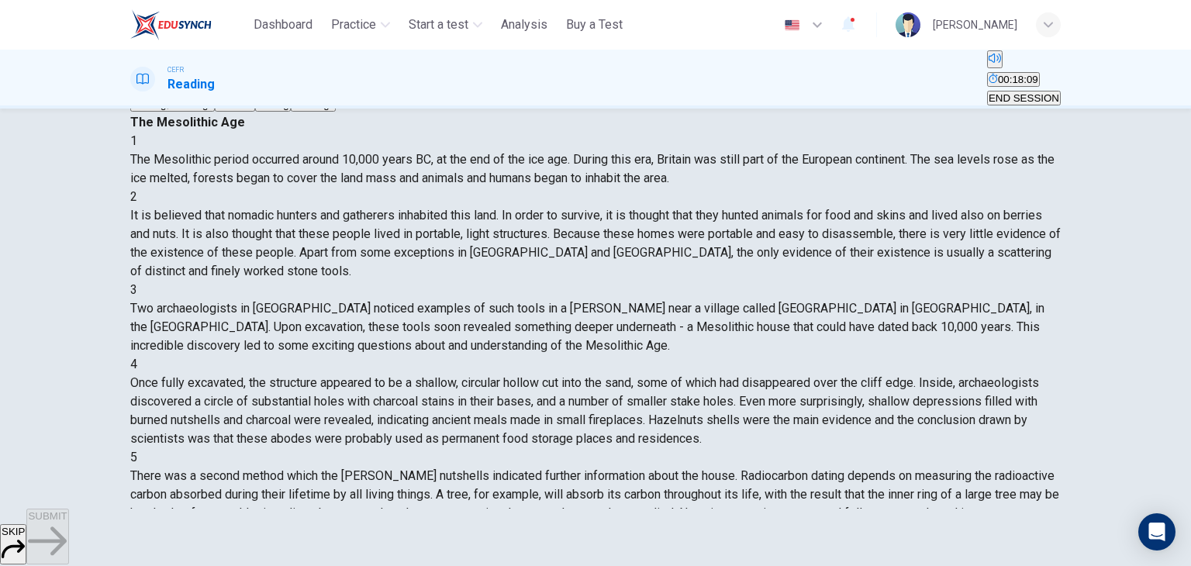
click at [291, 112] on button "D Paintings" at bounding box center [314, 98] width 46 height 26
click at [336, 112] on button "D Paintings" at bounding box center [314, 98] width 46 height 26
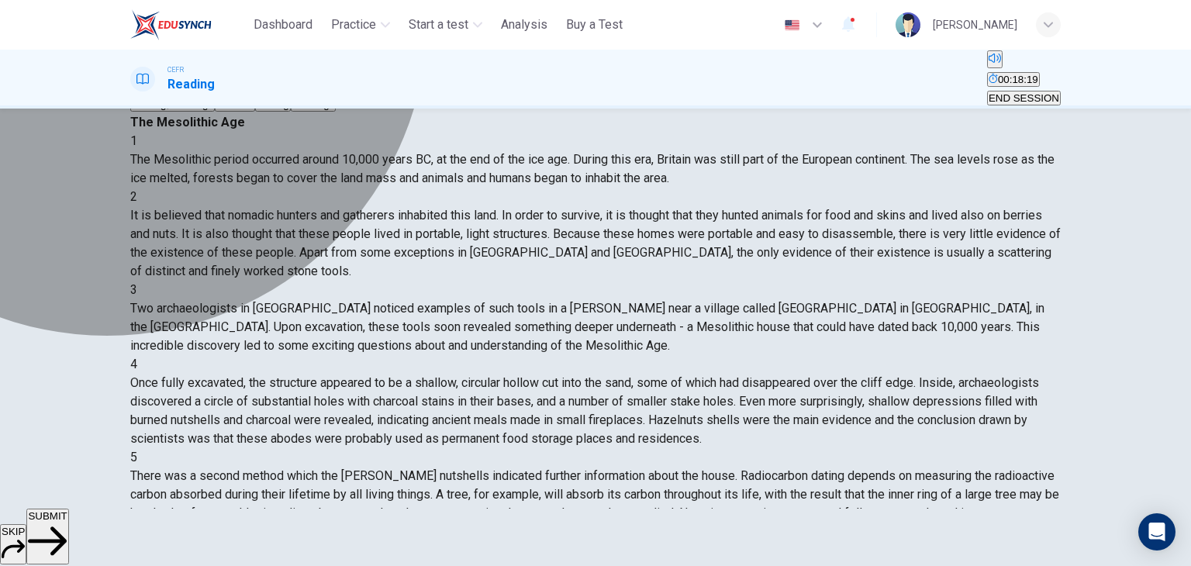
click at [213, 110] on span "Etching, drawings" at bounding box center [172, 104] width 81 height 12
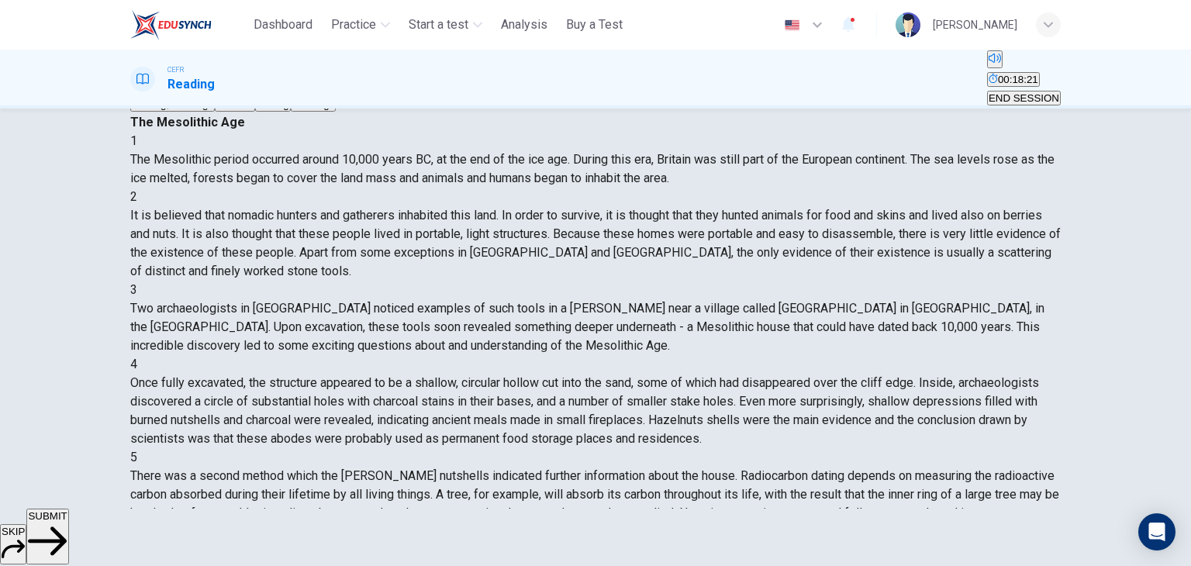
click at [67, 522] on span "SUBMIT" at bounding box center [47, 516] width 39 height 12
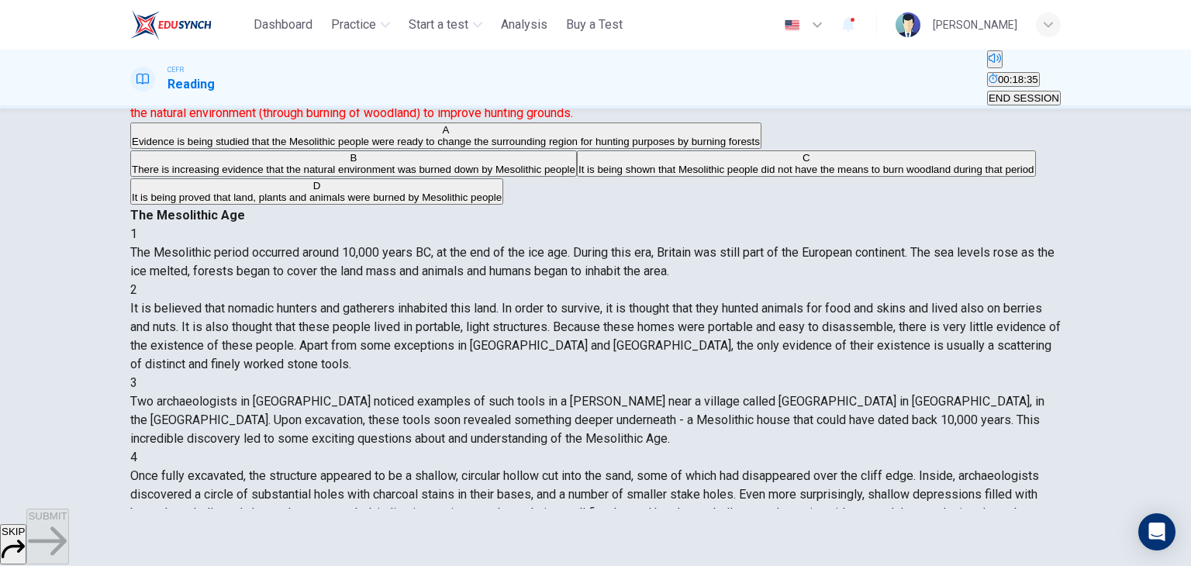
scroll to position [79, 0]
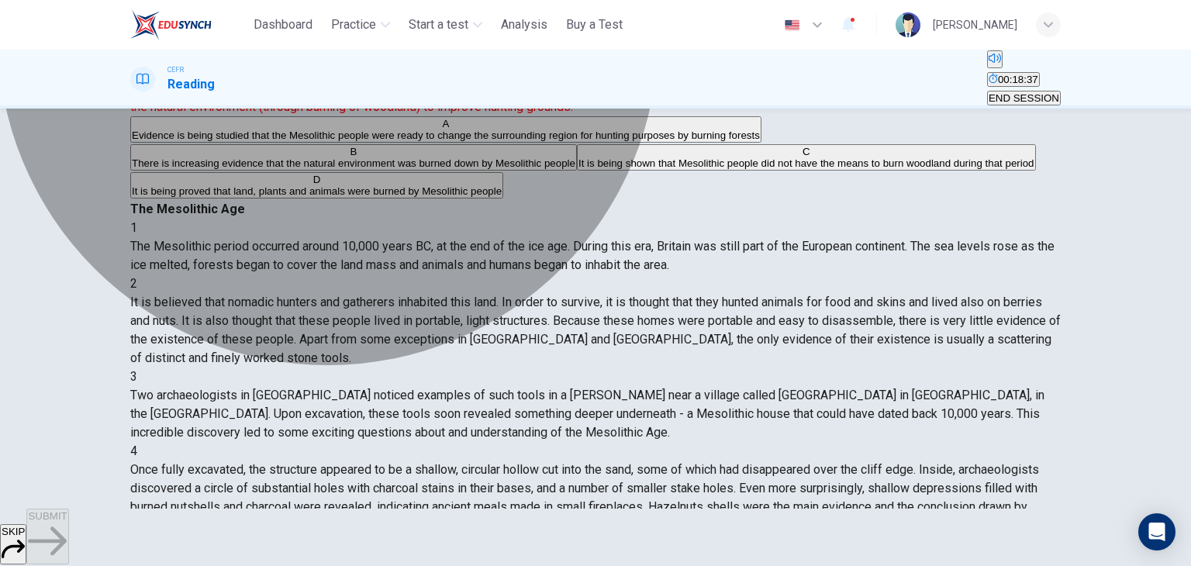
click at [480, 141] on span "Evidence is being studied that the Mesolithic people were ready to change the s…" at bounding box center [446, 135] width 628 height 12
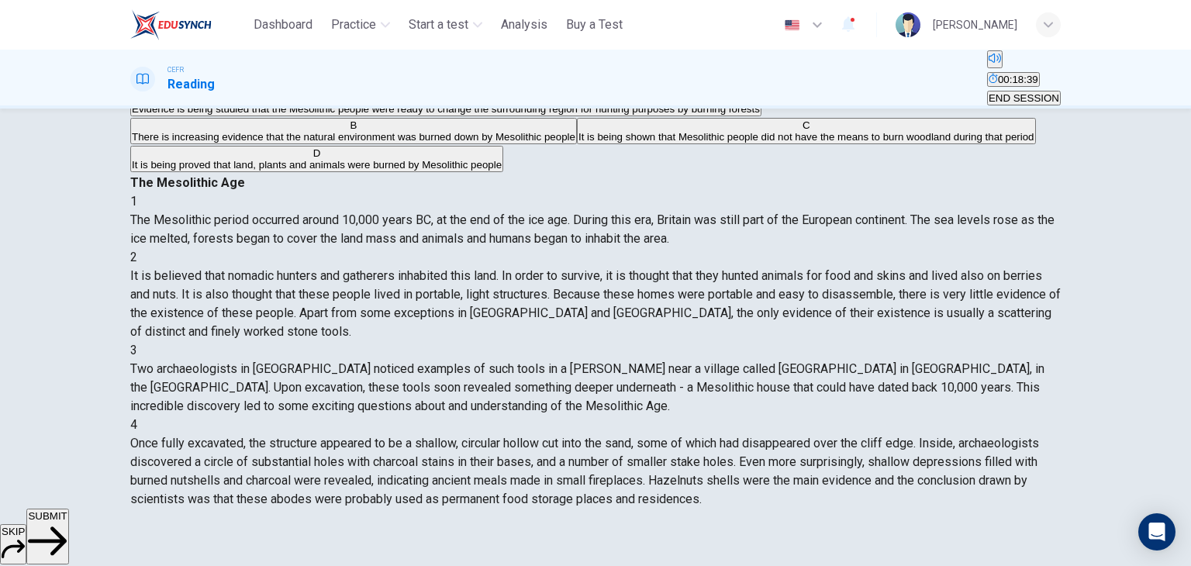
scroll to position [108, 0]
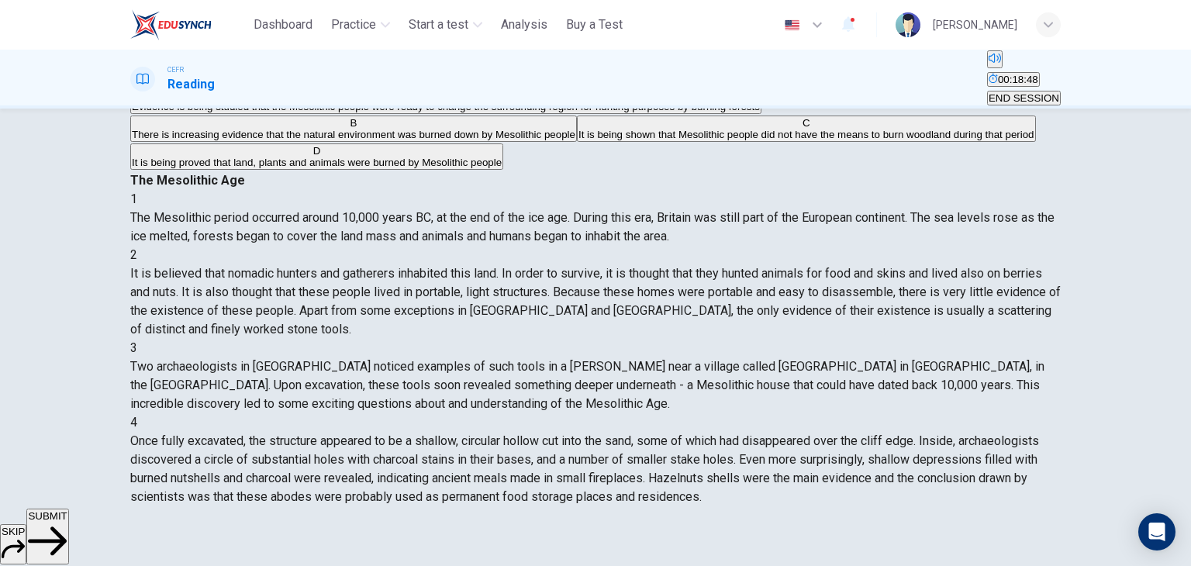
click at [68, 522] on button "SUBMIT" at bounding box center [47, 537] width 42 height 56
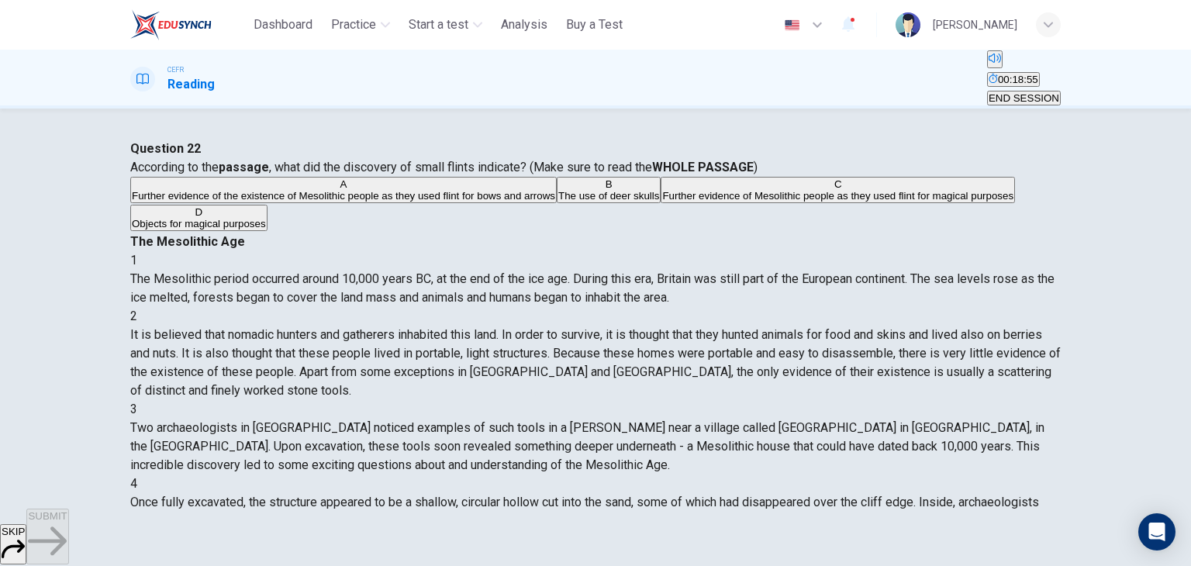
scroll to position [211, 0]
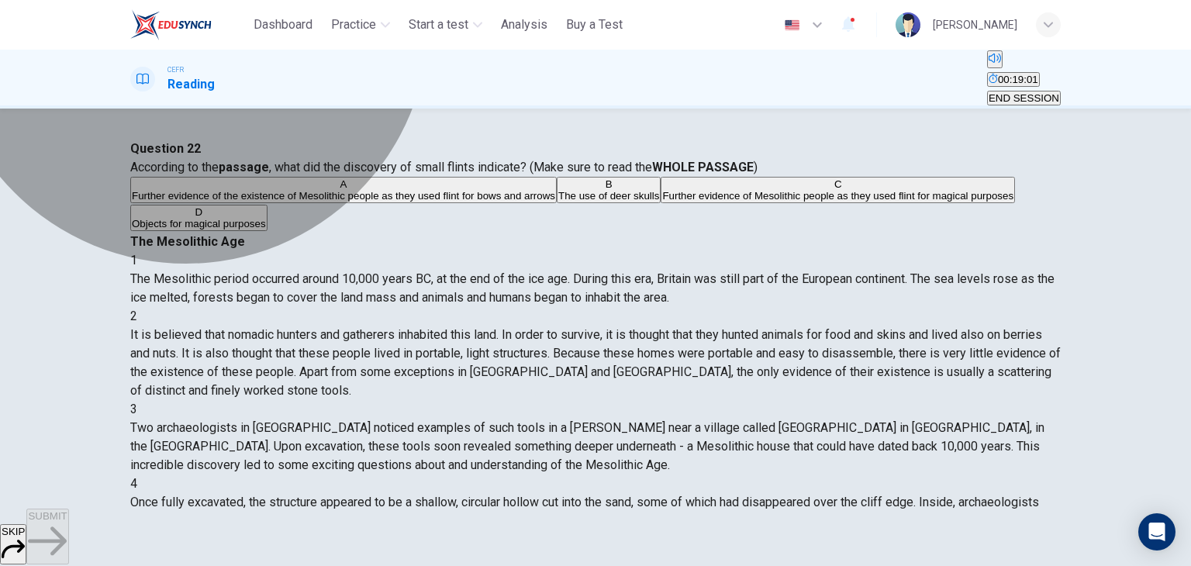
click at [338, 202] on span "Further evidence of the existence of Mesolithic people as they used flint for b…" at bounding box center [343, 196] width 423 height 12
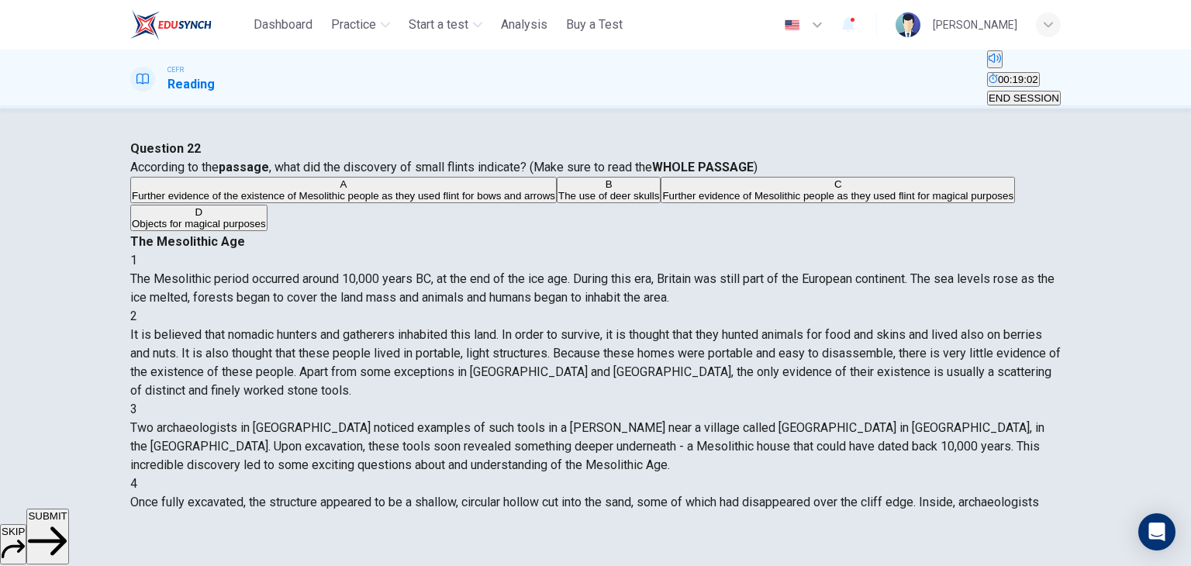
click at [67, 522] on span "SUBMIT" at bounding box center [47, 516] width 39 height 12
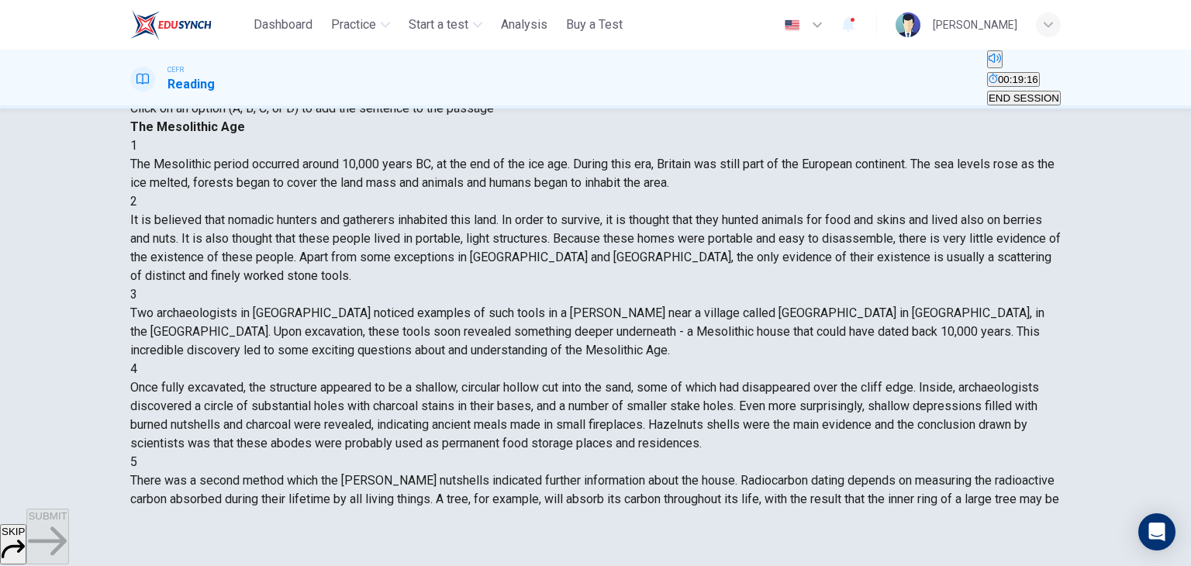
scroll to position [152, 0]
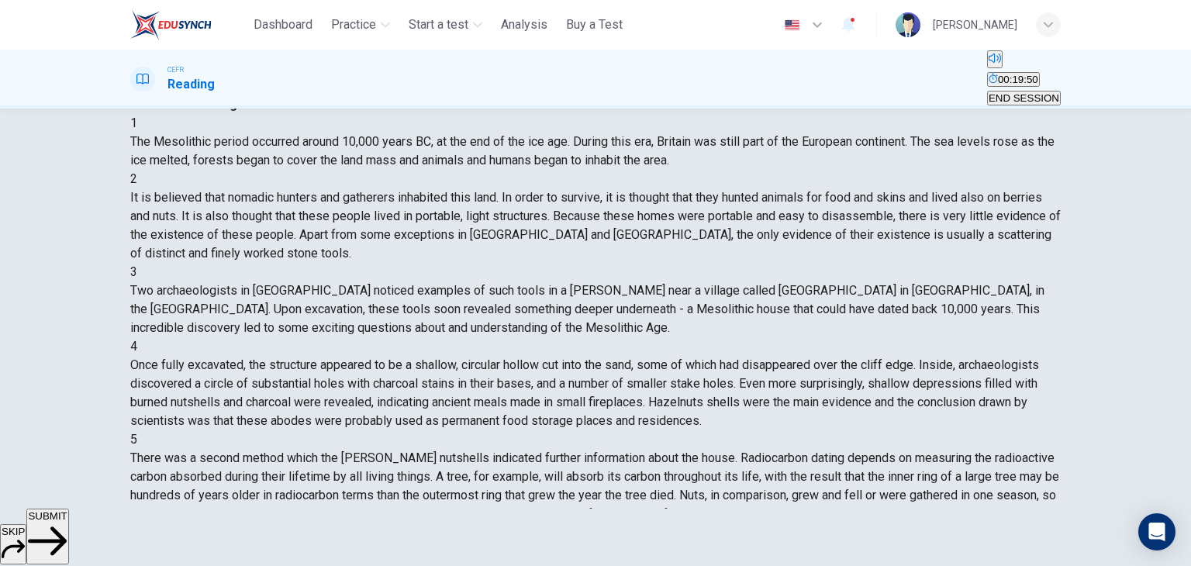
scroll to position [184, 0]
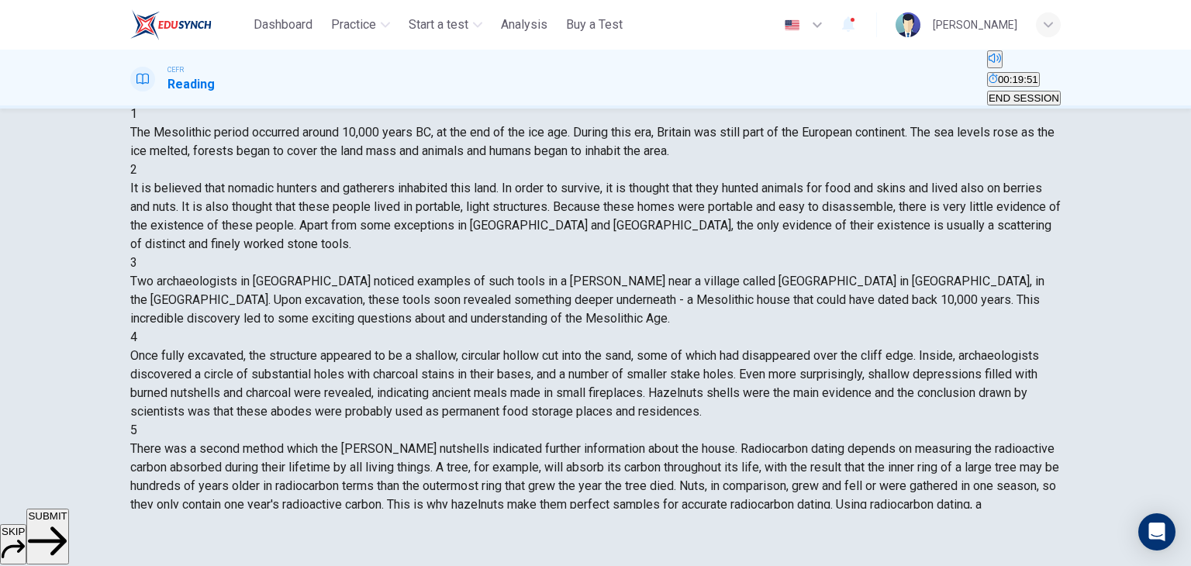
click at [67, 522] on span "SUBMIT" at bounding box center [47, 516] width 39 height 12
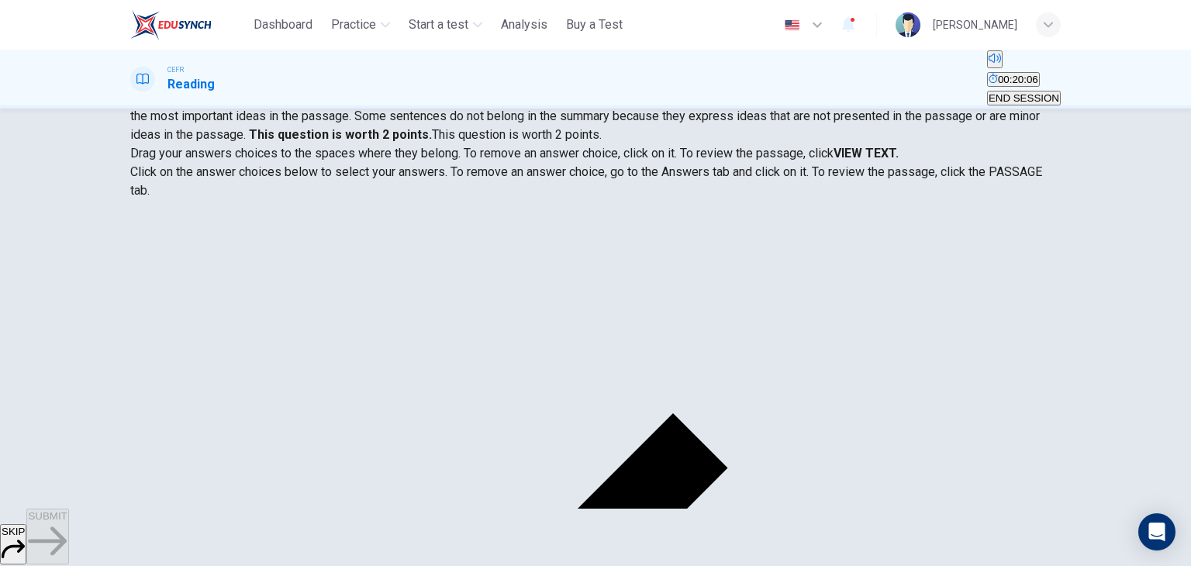
scroll to position [28, 0]
drag, startPoint x: 308, startPoint y: 398, endPoint x: 523, endPoint y: 326, distance: 227.5
drag, startPoint x: 310, startPoint y: 388, endPoint x: 505, endPoint y: 341, distance: 200.8
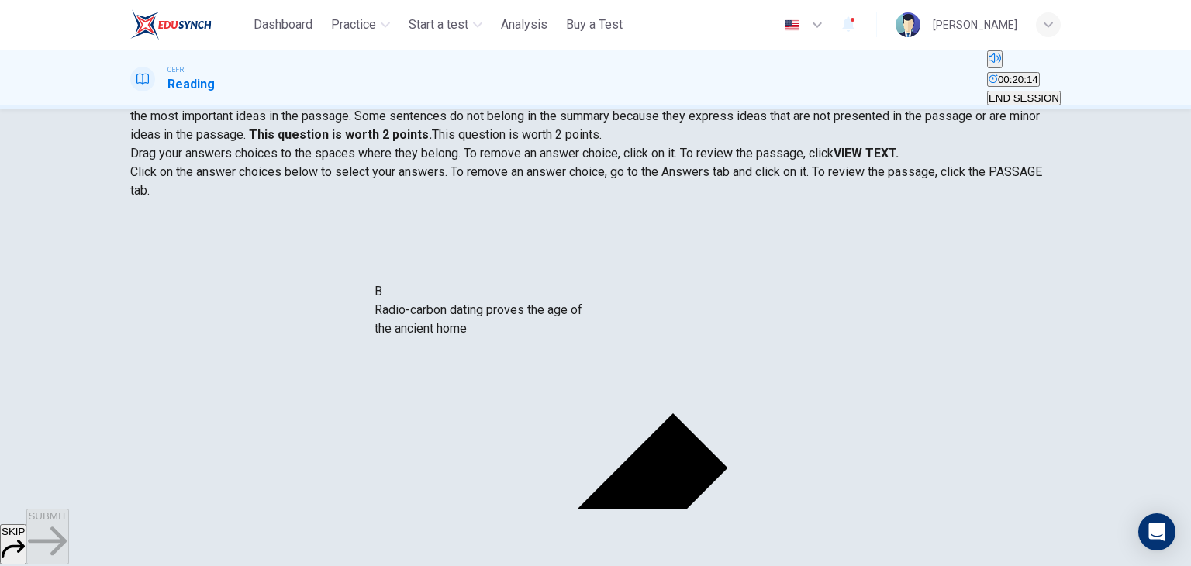
scroll to position [0, 0]
drag, startPoint x: 231, startPoint y: 381, endPoint x: 476, endPoint y: 292, distance: 260.4
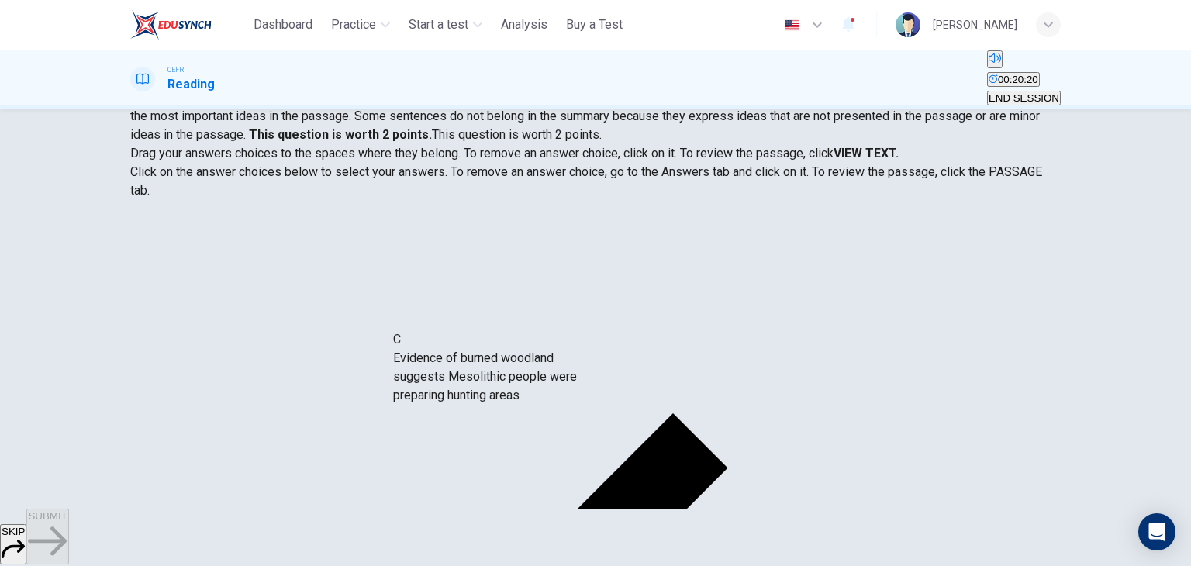
drag, startPoint x: 253, startPoint y: 351, endPoint x: 500, endPoint y: 370, distance: 247.2
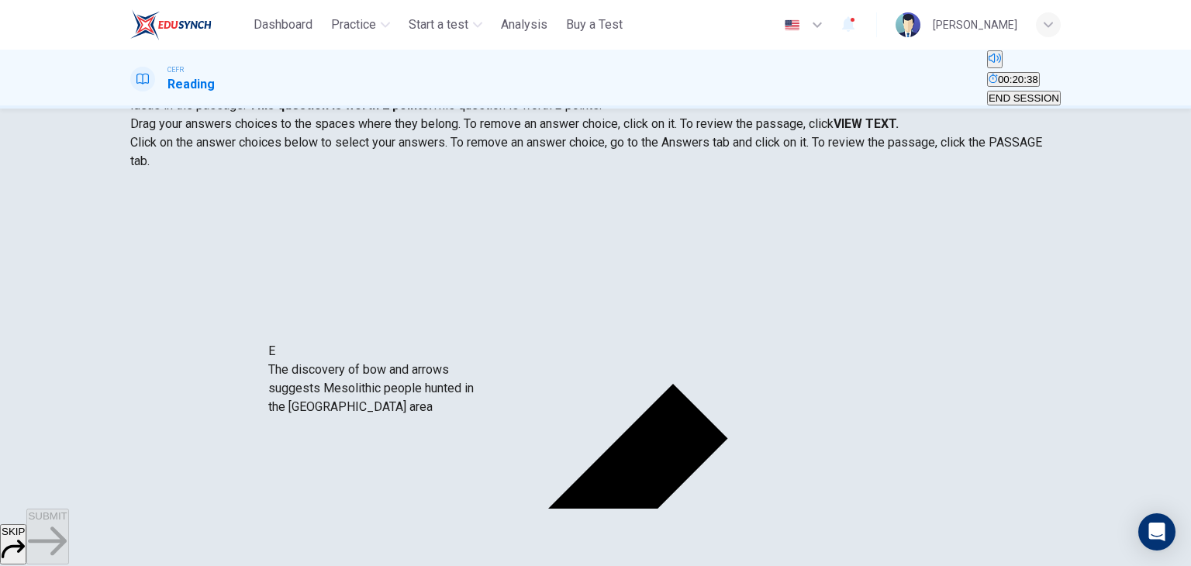
scroll to position [74, 0]
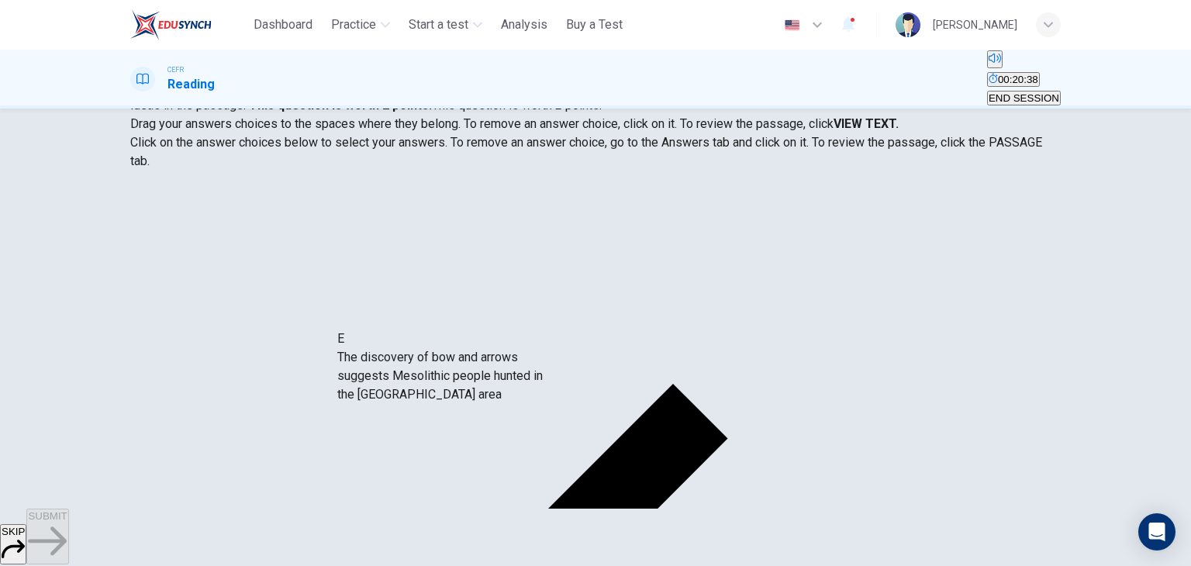
drag, startPoint x: 288, startPoint y: 457, endPoint x: 472, endPoint y: 398, distance: 193.9
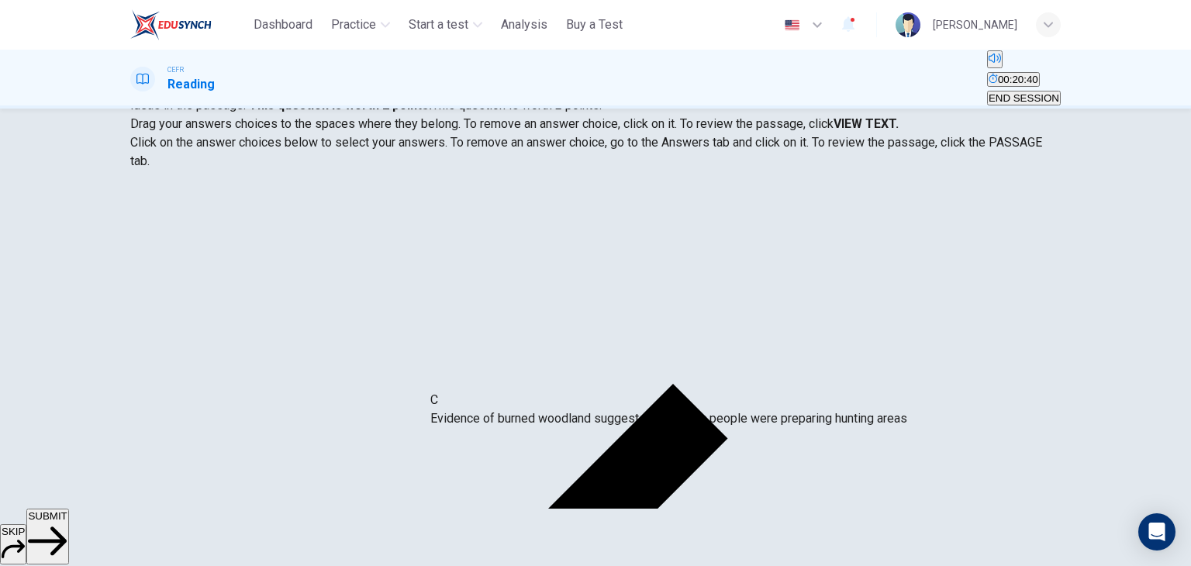
drag, startPoint x: 500, startPoint y: 348, endPoint x: 512, endPoint y: 435, distance: 87.6
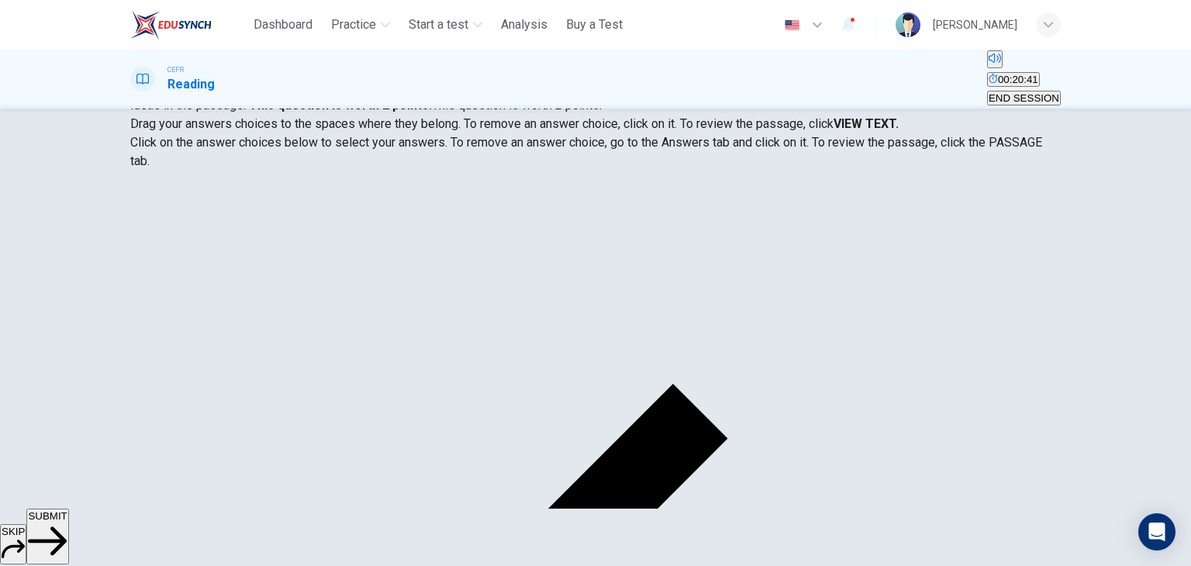
click at [68, 522] on button "SUBMIT" at bounding box center [47, 537] width 42 height 56
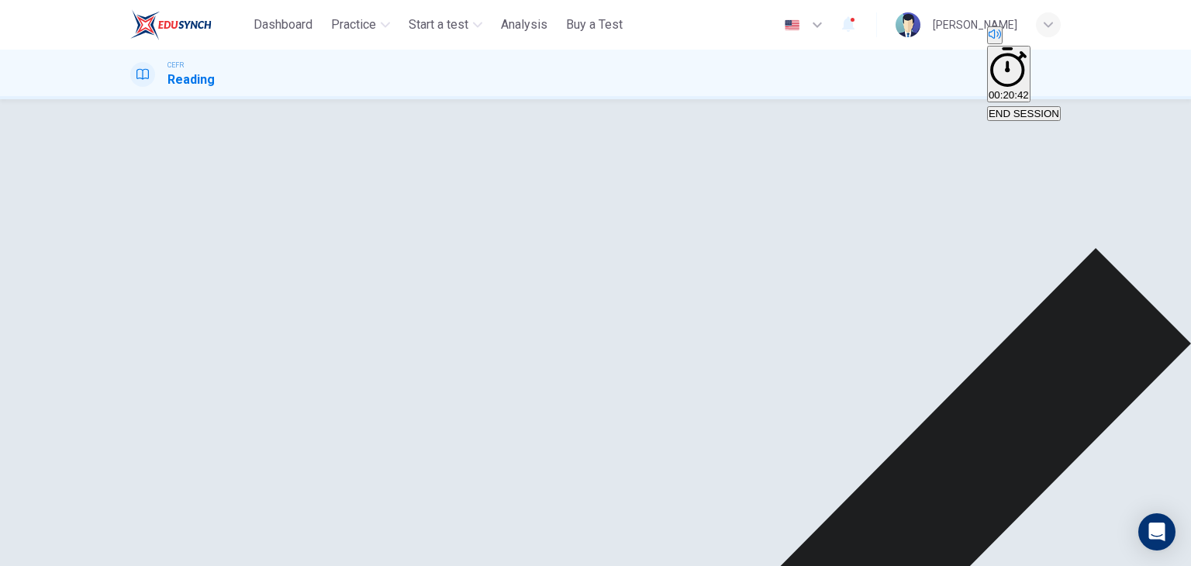
scroll to position [0, 0]
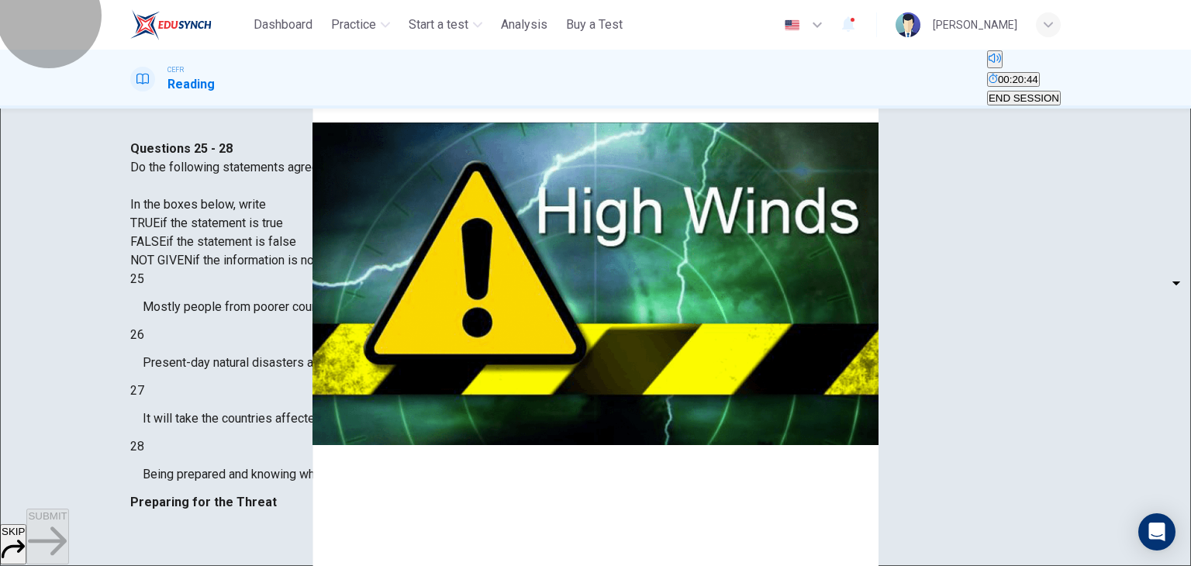
click at [1017, 92] on span "END SESSION" at bounding box center [1023, 98] width 71 height 12
